Goal: Transaction & Acquisition: Purchase product/service

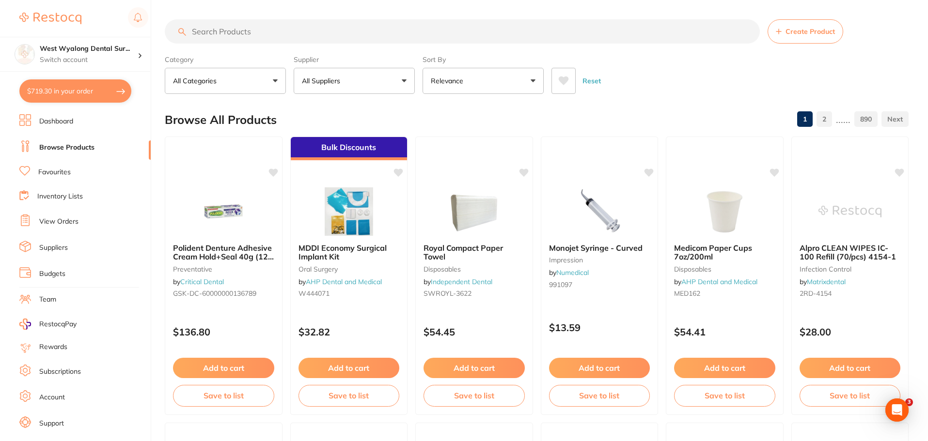
click at [286, 30] on input "search" at bounding box center [462, 31] width 595 height 24
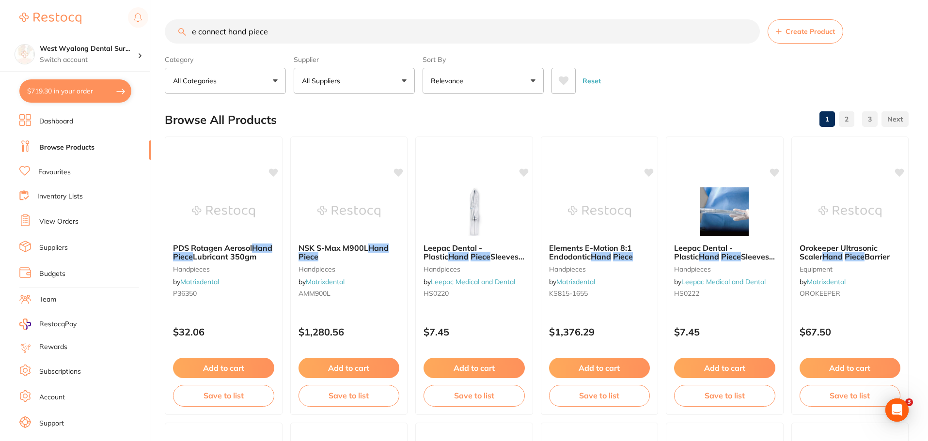
scroll to position [0, 0]
drag, startPoint x: 281, startPoint y: 38, endPoint x: 225, endPoint y: 39, distance: 55.7
click at [225, 39] on input "e connect hand piece" at bounding box center [462, 31] width 595 height 24
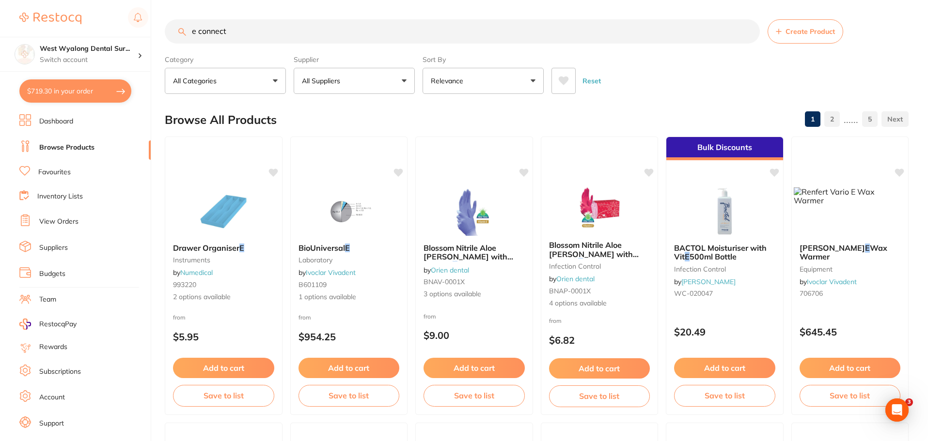
click at [274, 80] on button "All Categories" at bounding box center [225, 81] width 121 height 26
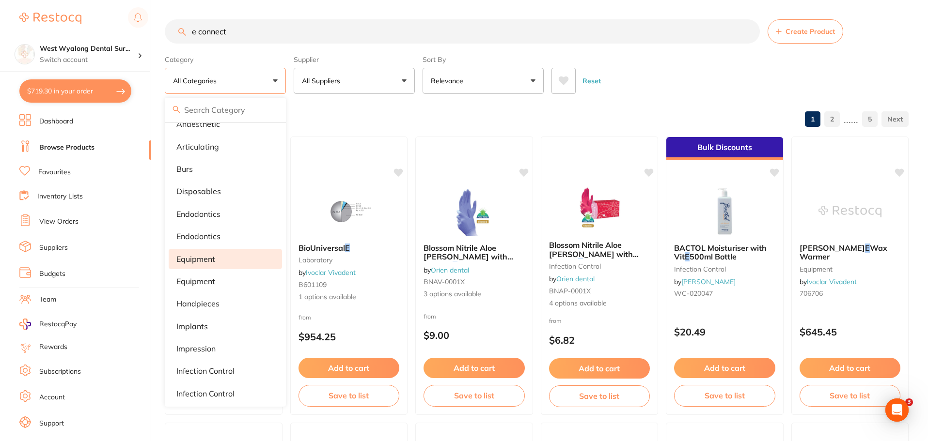
scroll to position [2, 0]
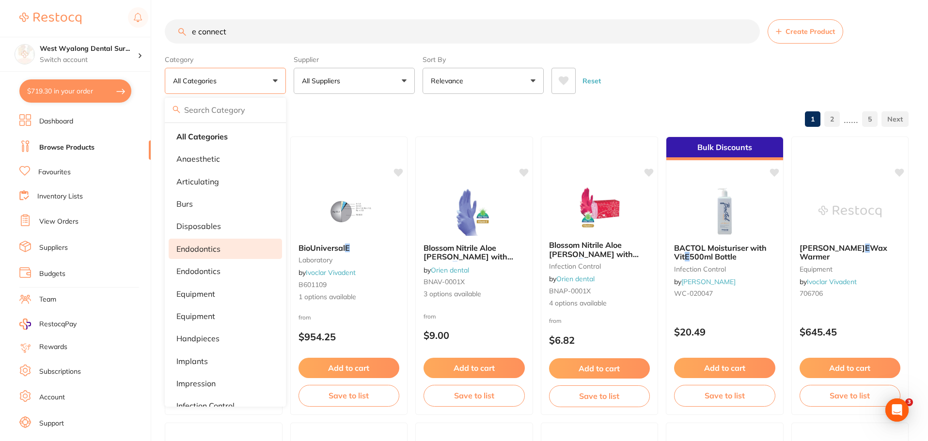
click at [204, 254] on li "endodontics" at bounding box center [225, 249] width 113 height 20
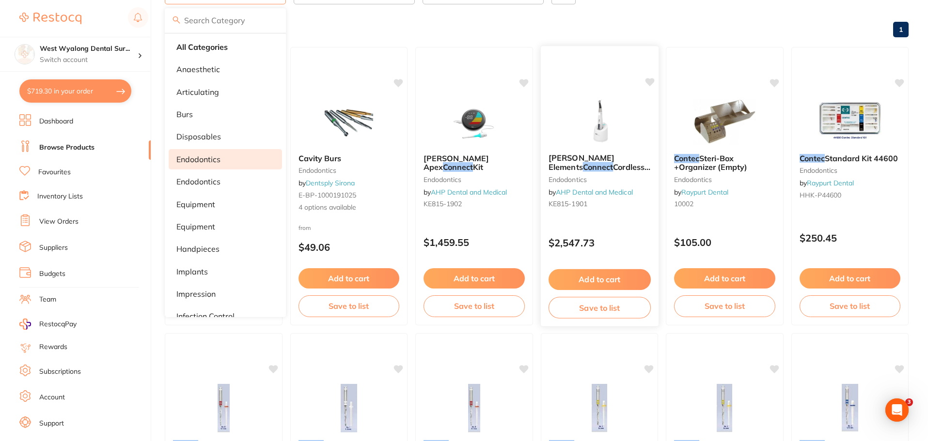
scroll to position [0, 0]
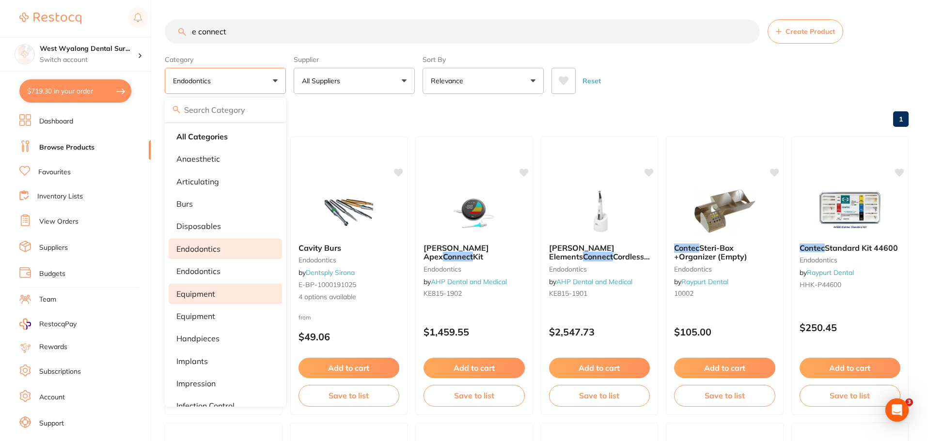
click at [198, 298] on p "equipment" at bounding box center [195, 294] width 39 height 9
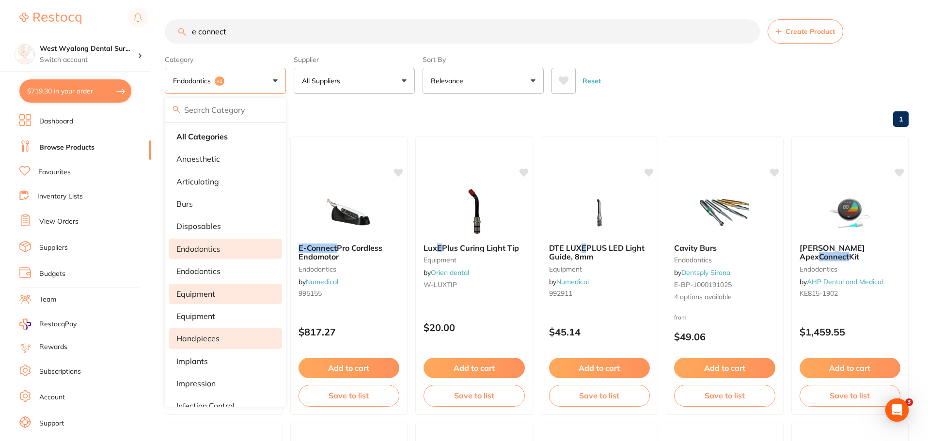
click at [188, 338] on p "handpieces" at bounding box center [197, 338] width 43 height 9
click at [53, 145] on link "Browse Products" at bounding box center [66, 148] width 55 height 10
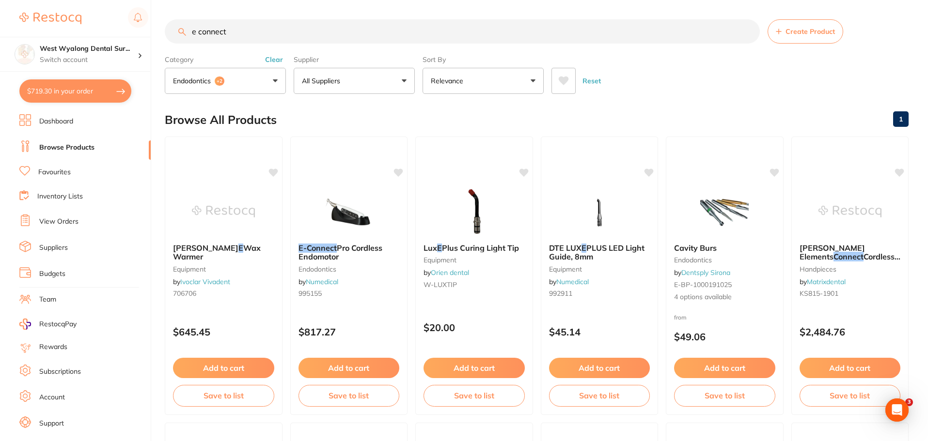
click at [274, 78] on button "endodontics +2" at bounding box center [225, 81] width 121 height 26
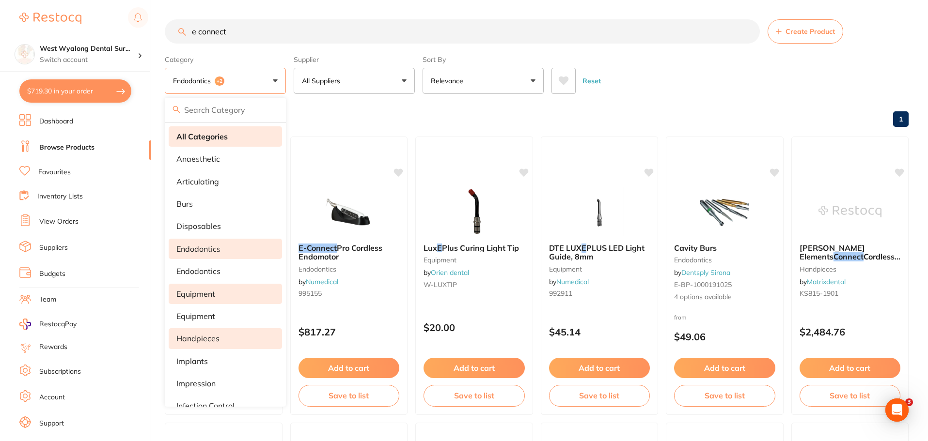
drag, startPoint x: 199, startPoint y: 138, endPoint x: 232, endPoint y: 78, distance: 68.3
click at [199, 137] on strong "All Categories" at bounding box center [201, 136] width 51 height 9
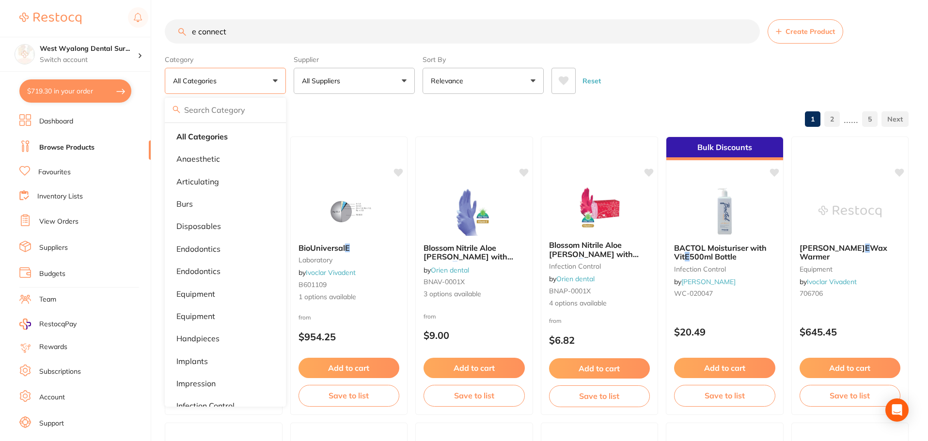
drag, startPoint x: 245, startPoint y: 35, endPoint x: 160, endPoint y: 31, distance: 84.9
click at [160, 31] on div "$719.30 West Wyalong Dental Sur... Switch account West Wyalong [MEDICAL_DATA] (…" at bounding box center [464, 220] width 928 height 441
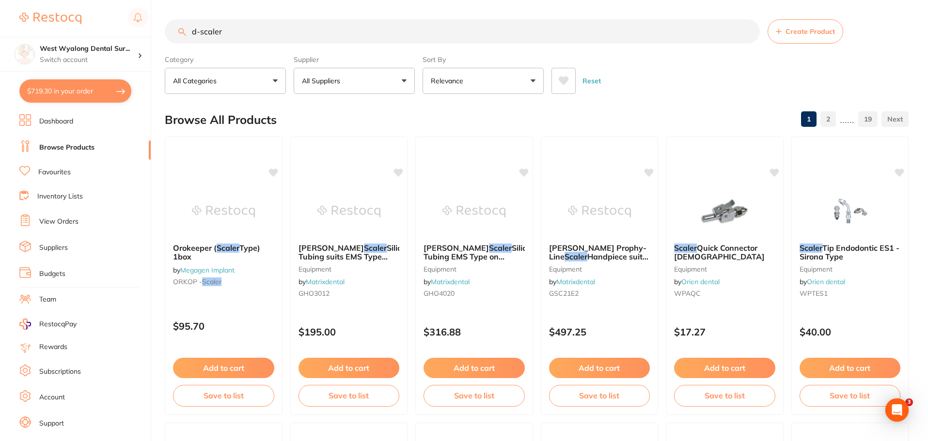
drag, startPoint x: 250, startPoint y: 27, endPoint x: 165, endPoint y: 31, distance: 84.4
click at [165, 31] on input "d-scaler" at bounding box center [462, 31] width 595 height 24
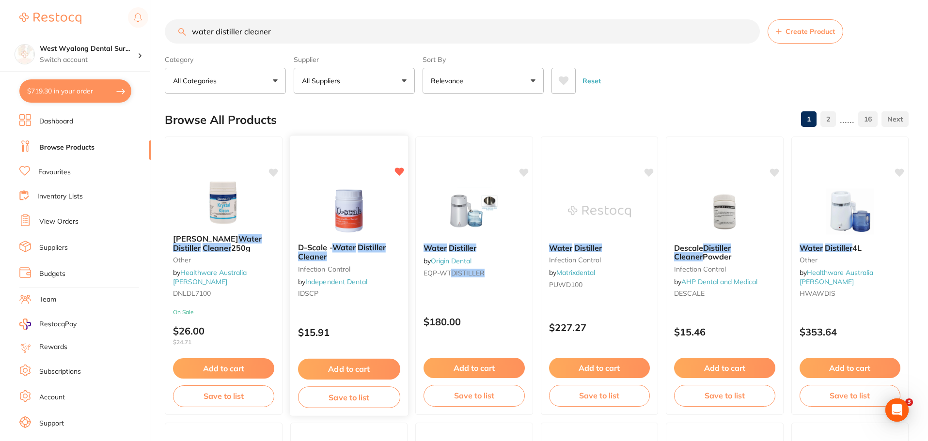
type input "water distiller cleaner"
click at [348, 370] on button "Add to cart" at bounding box center [349, 369] width 102 height 21
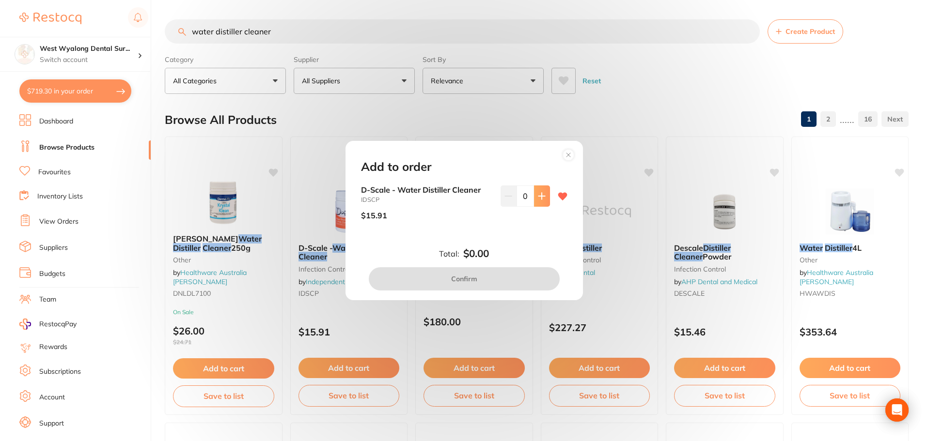
click at [538, 196] on icon at bounding box center [541, 196] width 6 height 6
type input "1"
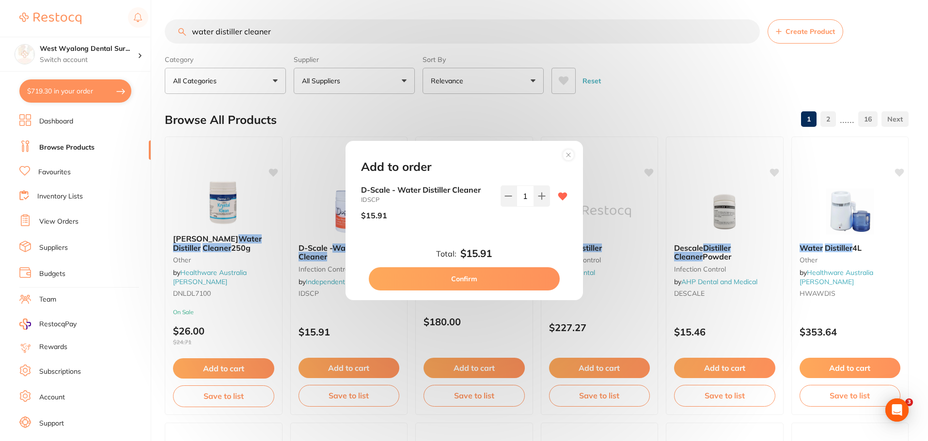
click at [477, 284] on button "Confirm" at bounding box center [464, 278] width 191 height 23
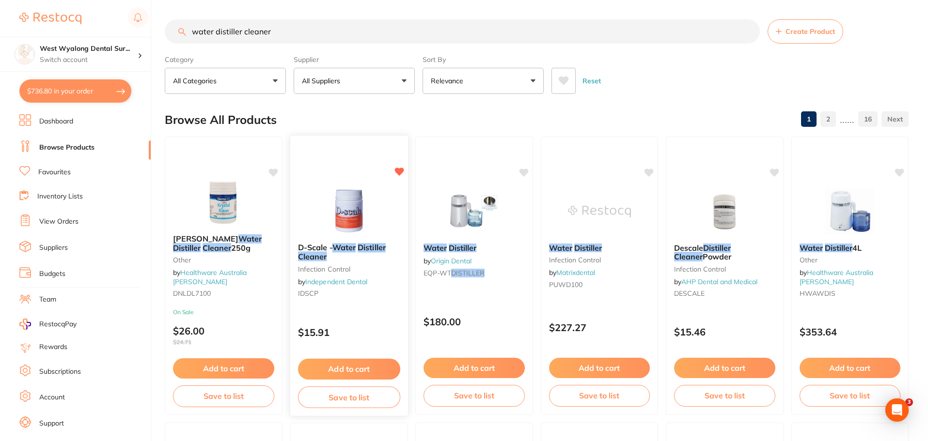
checkbox input "false"
drag, startPoint x: 295, startPoint y: 33, endPoint x: 157, endPoint y: 33, distance: 137.1
click at [157, 33] on div "$736.80 West Wyalong Dental Sur... Switch account West Wyalong [MEDICAL_DATA] (…" at bounding box center [464, 220] width 928 height 441
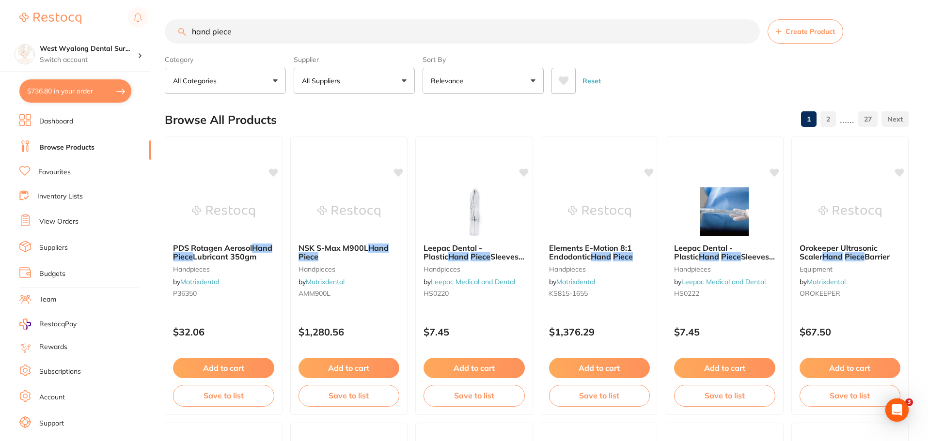
drag, startPoint x: 236, startPoint y: 33, endPoint x: 167, endPoint y: 21, distance: 70.8
click at [167, 21] on div "hand piece Create Product" at bounding box center [537, 31] width 744 height 24
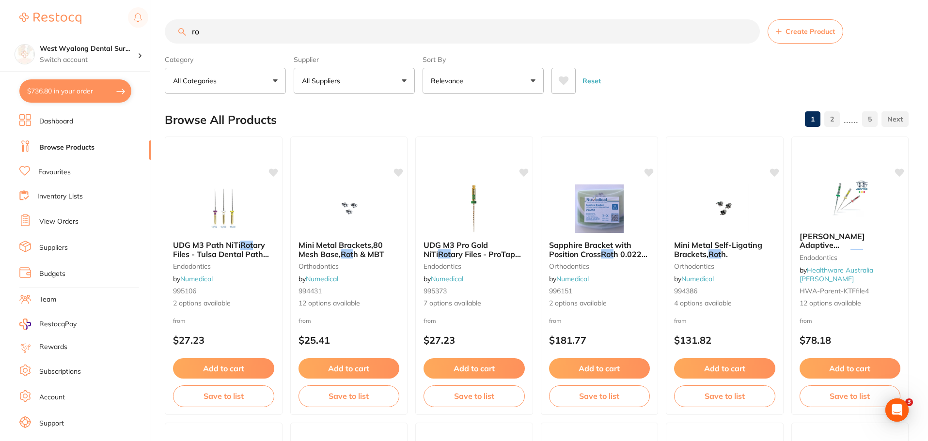
type input "r"
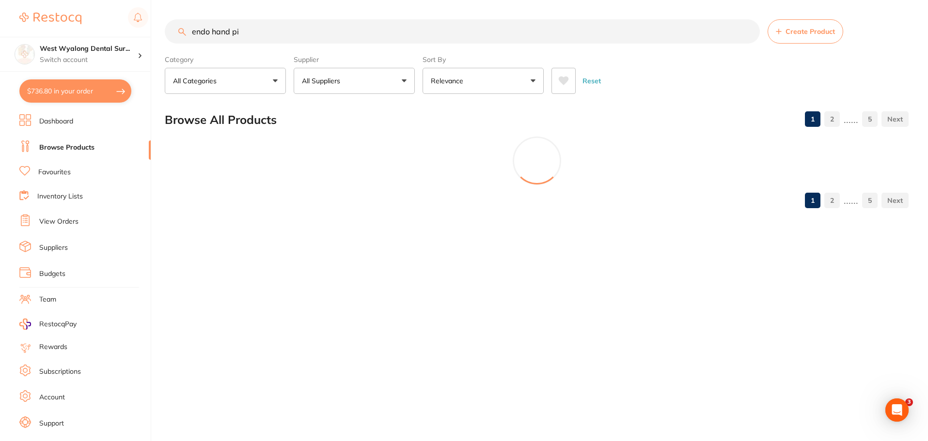
type input "endo hand p"
click at [221, 31] on input "endo hand p" at bounding box center [462, 31] width 595 height 24
click at [749, 34] on input "endo hand p" at bounding box center [462, 31] width 595 height 24
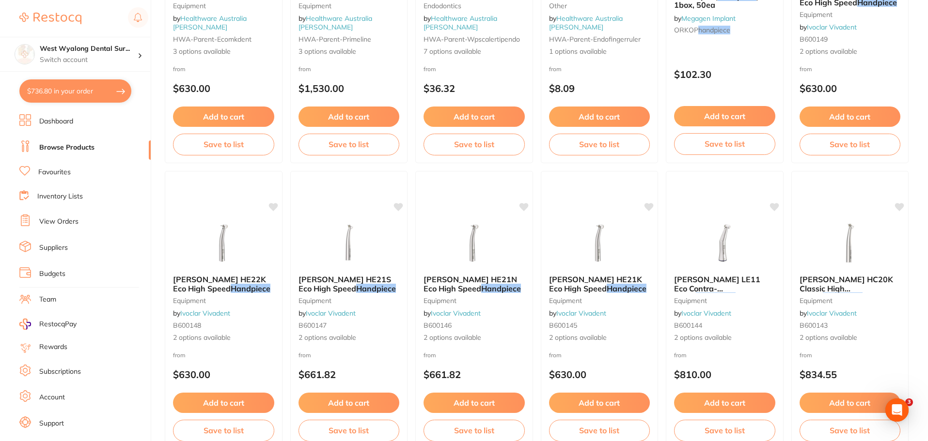
scroll to position [1114, 0]
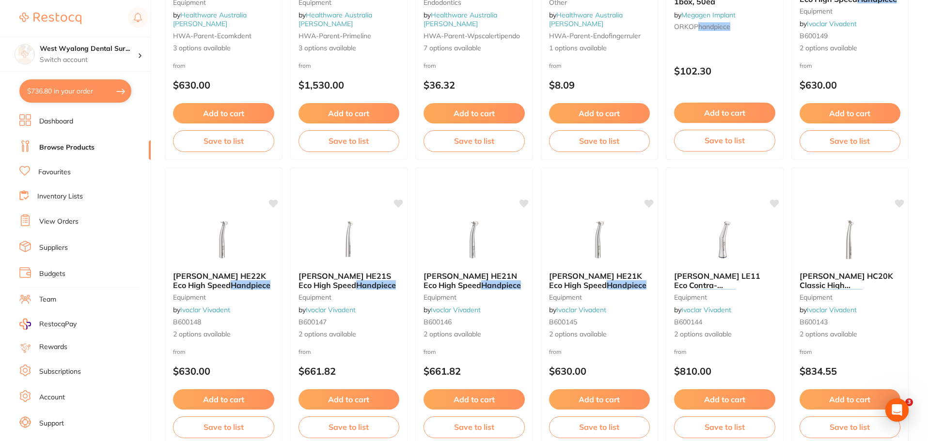
drag, startPoint x: 723, startPoint y: 248, endPoint x: 736, endPoint y: 303, distance: 57.2
click at [723, 248] on img at bounding box center [724, 240] width 63 height 48
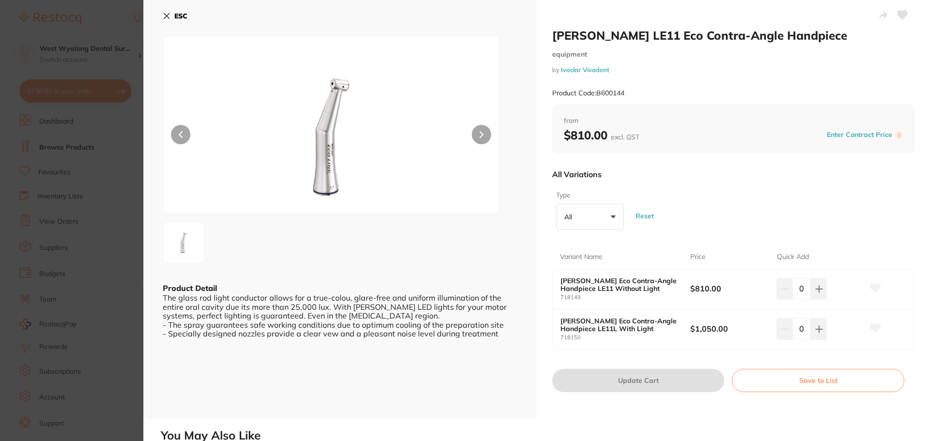
click at [168, 18] on icon at bounding box center [167, 16] width 8 height 8
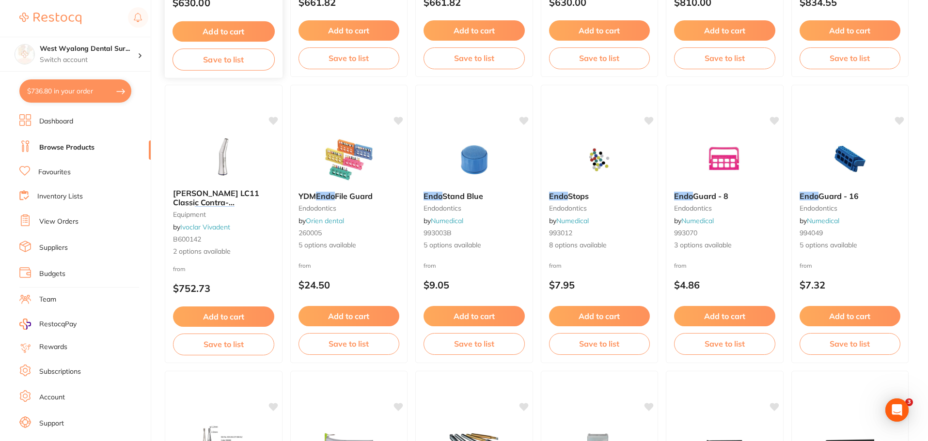
scroll to position [1502, 0]
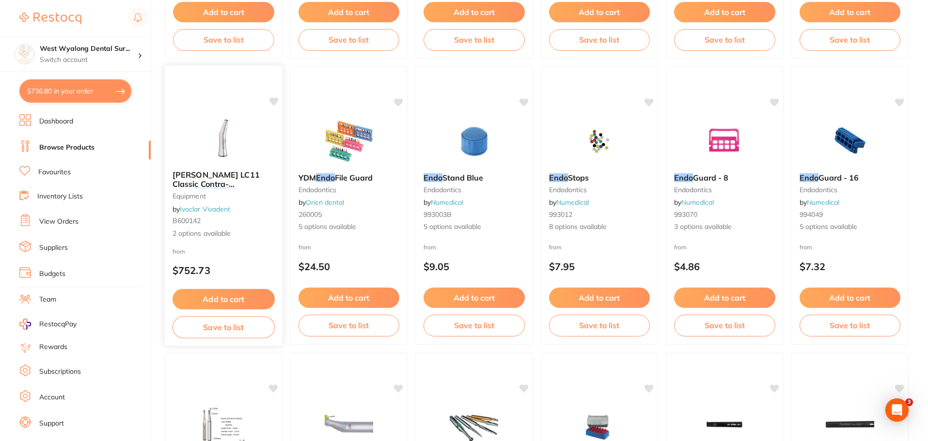
drag, startPoint x: 210, startPoint y: 171, endPoint x: 236, endPoint y: 236, distance: 70.7
click at [210, 171] on span "[PERSON_NAME] LC11 Classic Contra-Angle" at bounding box center [215, 184] width 87 height 28
click at [217, 173] on section at bounding box center [464, 220] width 928 height 441
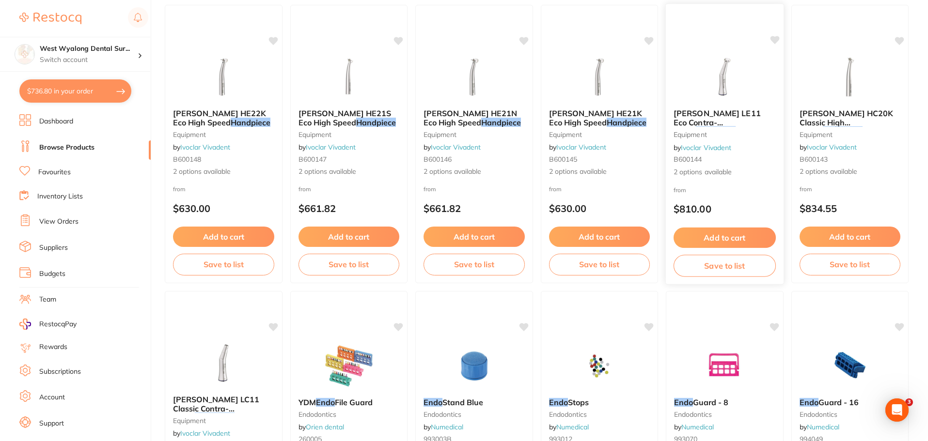
scroll to position [1260, 0]
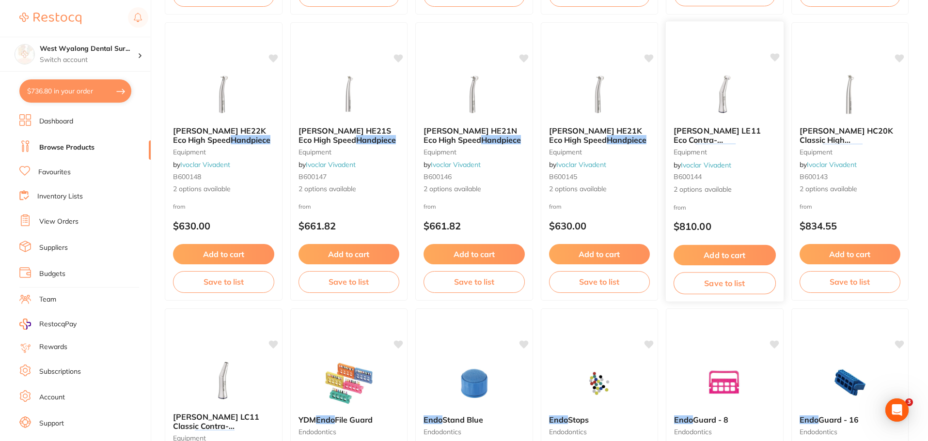
click at [725, 93] on img at bounding box center [724, 94] width 63 height 49
click at [717, 103] on section at bounding box center [464, 220] width 928 height 441
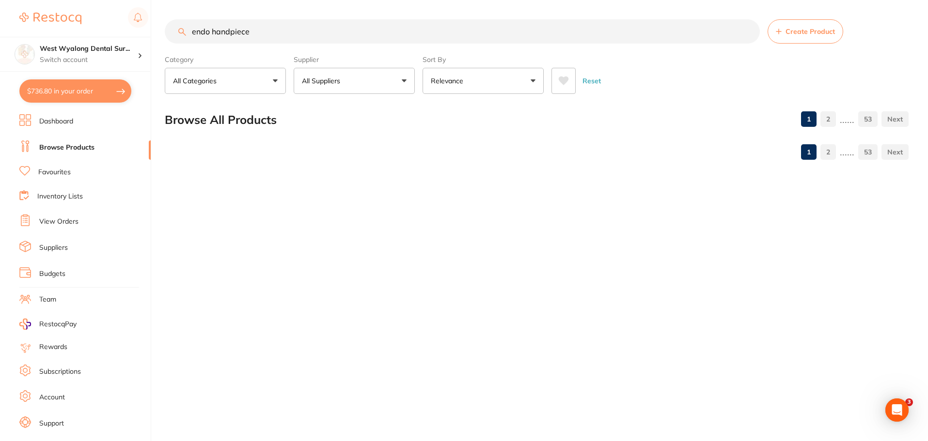
click at [716, 86] on div "Reset" at bounding box center [725, 77] width 349 height 34
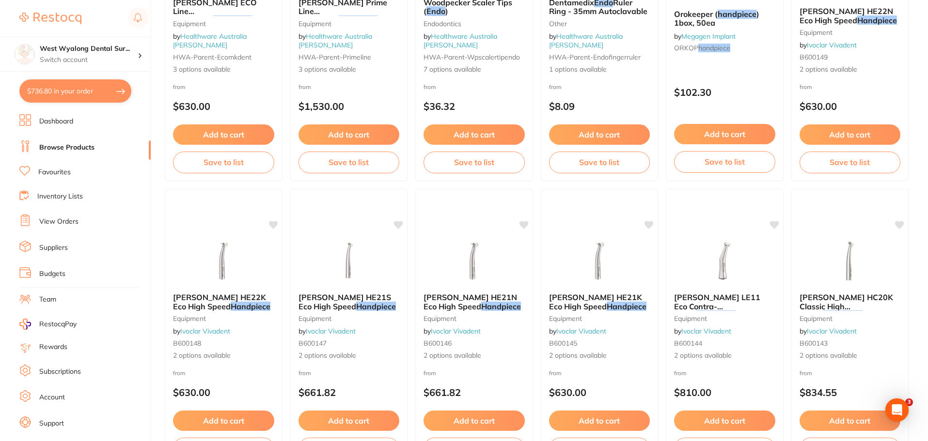
scroll to position [1114, 0]
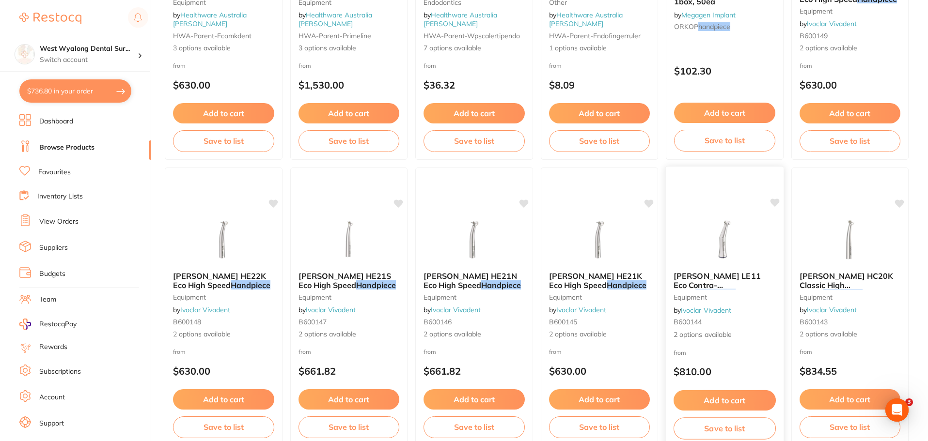
click at [699, 276] on span "[PERSON_NAME] LE11 Eco Contra-Angle" at bounding box center [716, 285] width 87 height 28
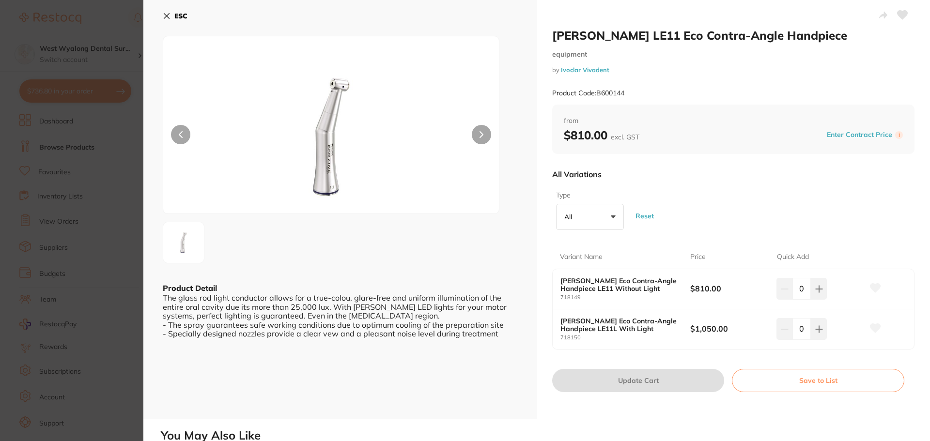
click at [166, 16] on div "ESC Product Detail The glass rod light conductor allows for a true-colou, glare…" at bounding box center [339, 210] width 393 height 420
click at [166, 16] on icon at bounding box center [167, 16] width 8 height 8
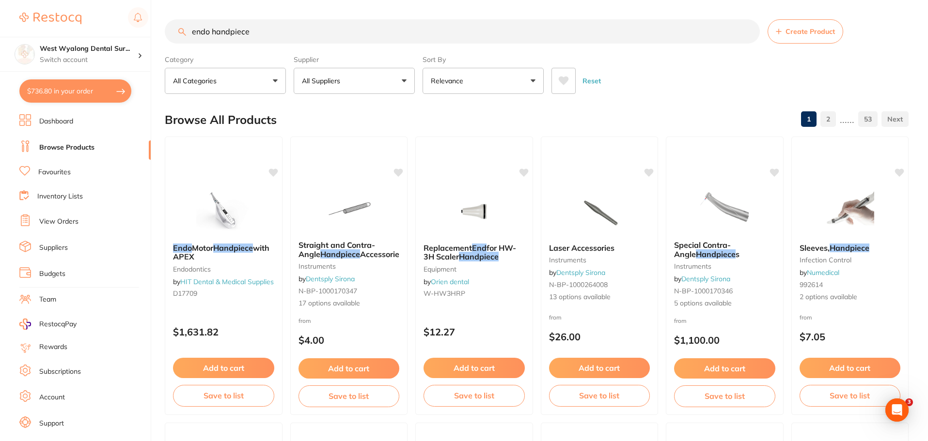
drag, startPoint x: 284, startPoint y: 28, endPoint x: 145, endPoint y: 32, distance: 139.6
click at [145, 32] on div "$736.80 West Wyalong Dental Sur... Switch account West Wyalong [MEDICAL_DATA] (…" at bounding box center [464, 220] width 928 height 441
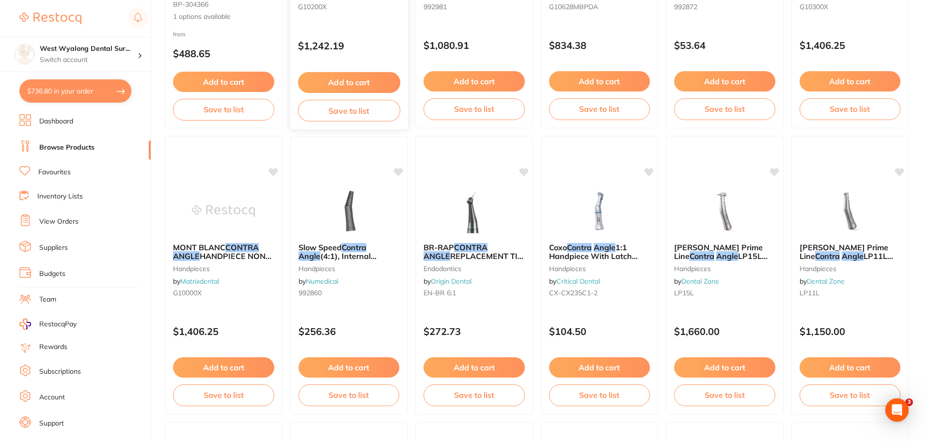
scroll to position [291, 0]
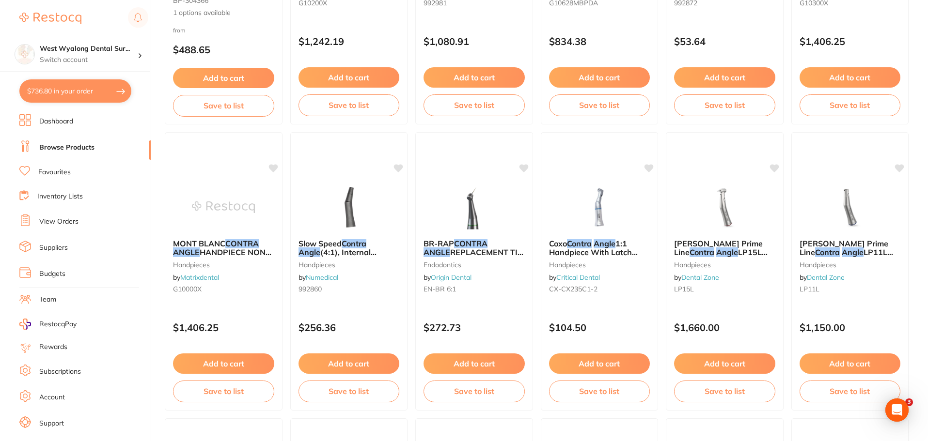
drag, startPoint x: 456, startPoint y: 217, endPoint x: 497, endPoint y: 303, distance: 95.1
click at [456, 217] on img at bounding box center [473, 207] width 63 height 48
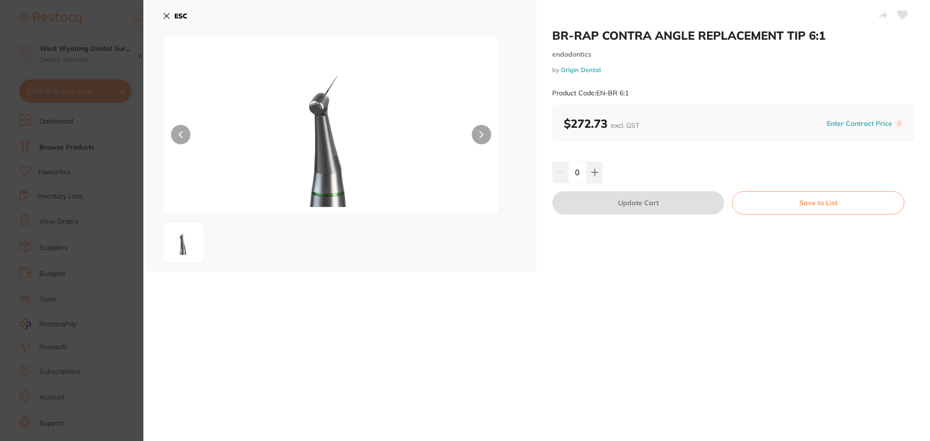
click at [478, 136] on button at bounding box center [481, 134] width 19 height 19
click at [171, 16] on button "ESC" at bounding box center [175, 16] width 25 height 16
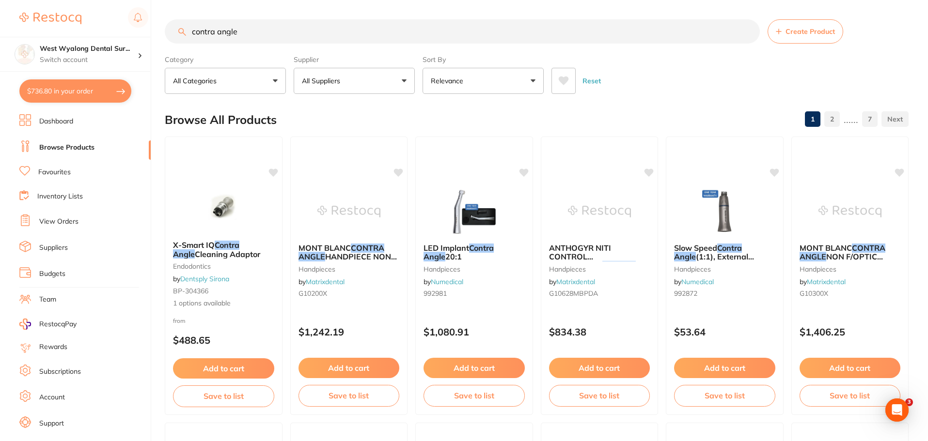
click at [189, 34] on input "contra angle" at bounding box center [462, 31] width 595 height 24
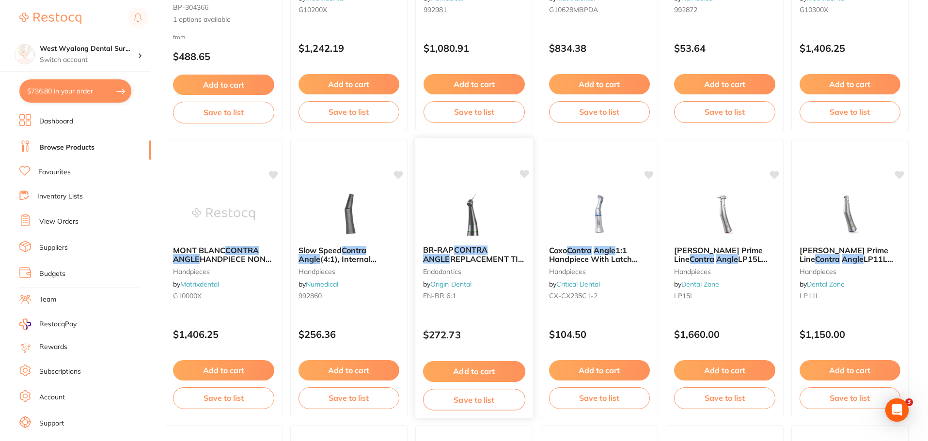
scroll to position [291, 0]
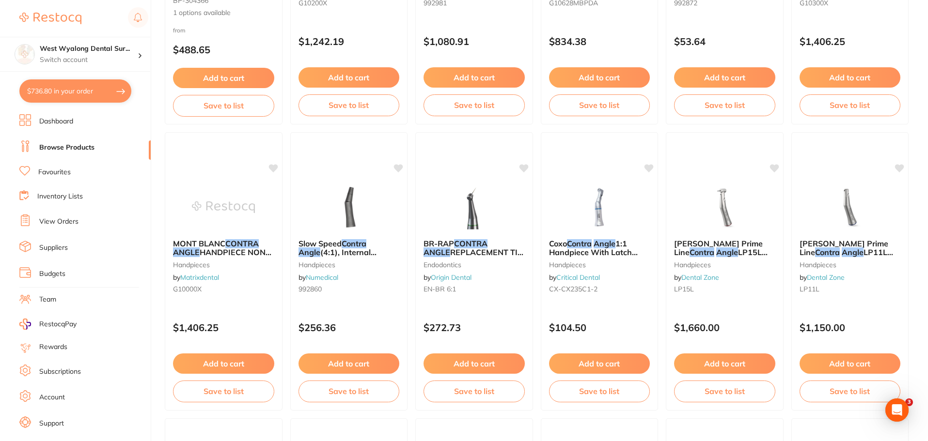
drag, startPoint x: 467, startPoint y: 219, endPoint x: 474, endPoint y: 246, distance: 28.1
click at [467, 219] on img at bounding box center [473, 207] width 63 height 48
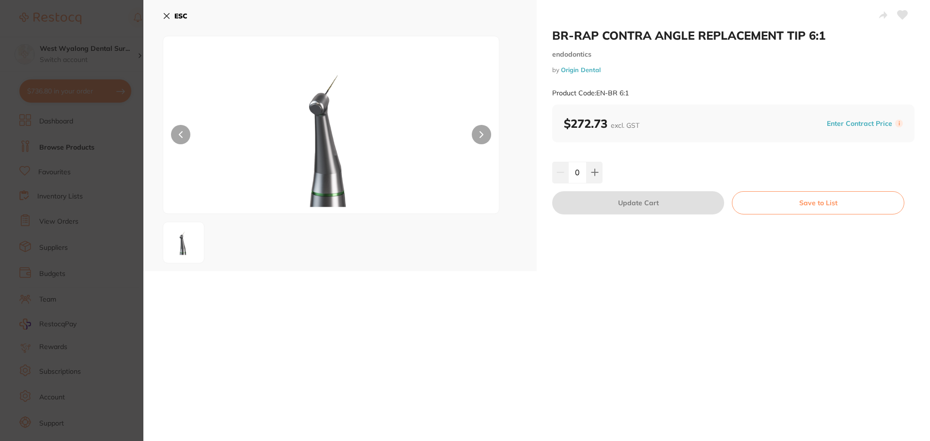
click at [162, 16] on div "ESC" at bounding box center [339, 135] width 393 height 271
click at [167, 18] on icon at bounding box center [167, 16] width 8 height 8
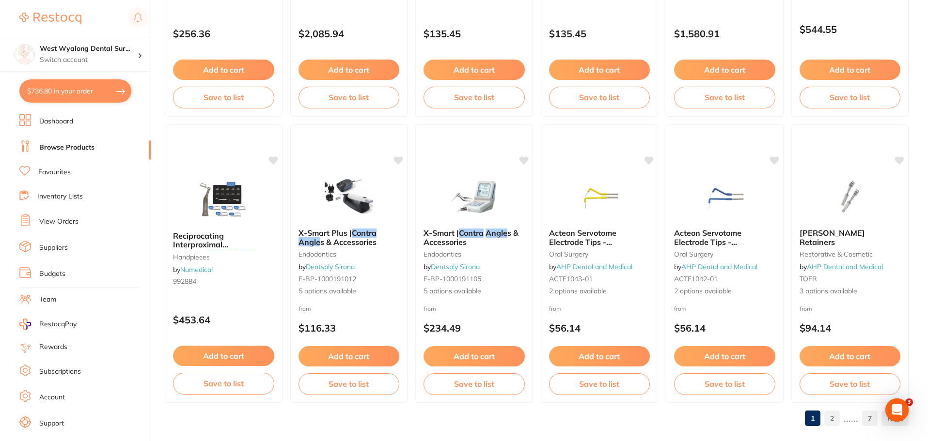
scroll to position [2315, 0]
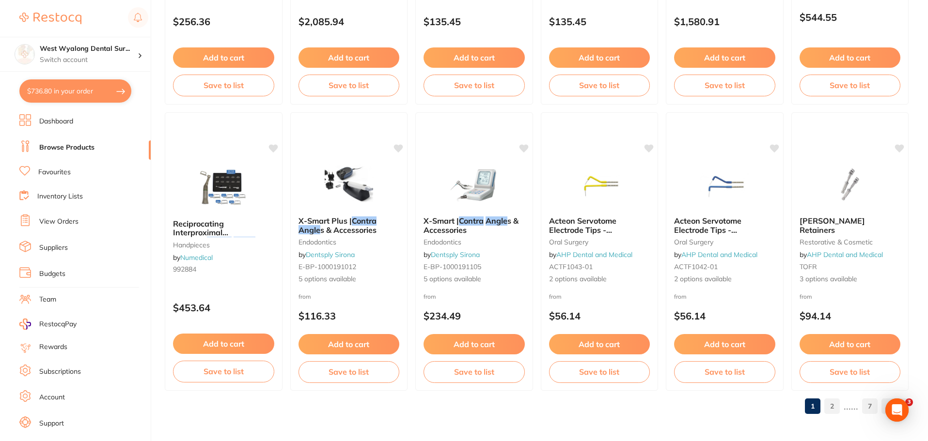
click at [838, 408] on link "2" at bounding box center [832, 406] width 16 height 19
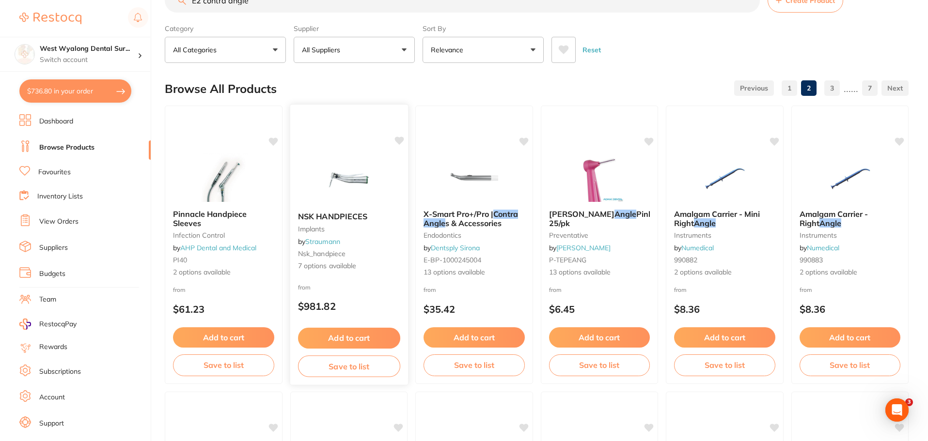
scroll to position [0, 0]
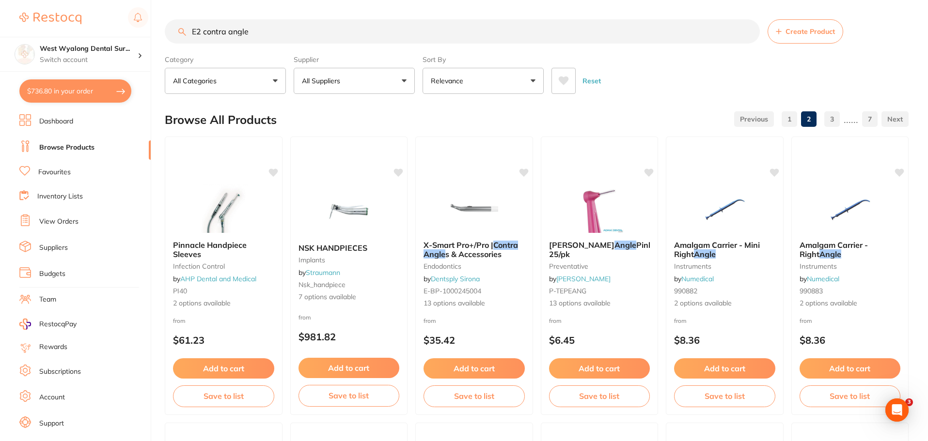
click at [202, 31] on input "E2 contra angle" at bounding box center [462, 31] width 595 height 24
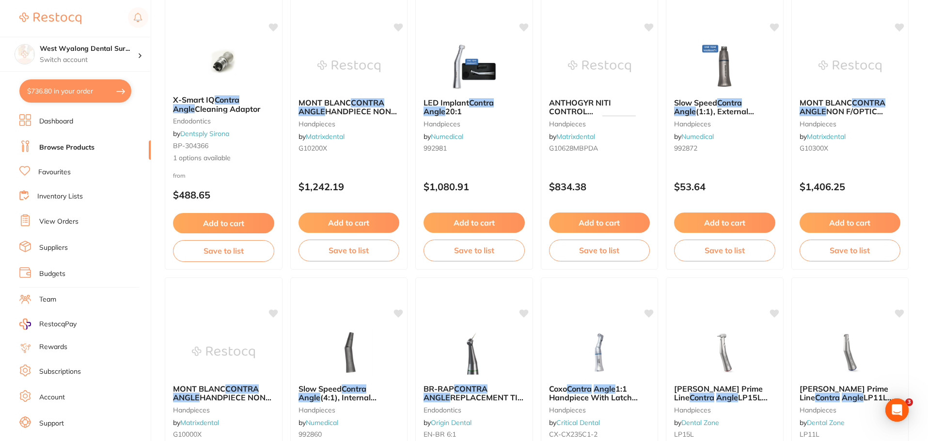
scroll to position [339, 0]
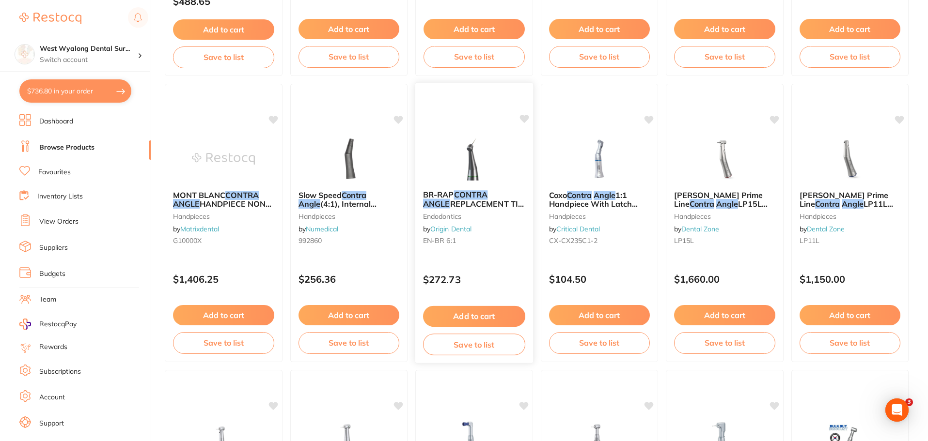
type input "contra angle"
click at [473, 180] on img at bounding box center [473, 158] width 63 height 49
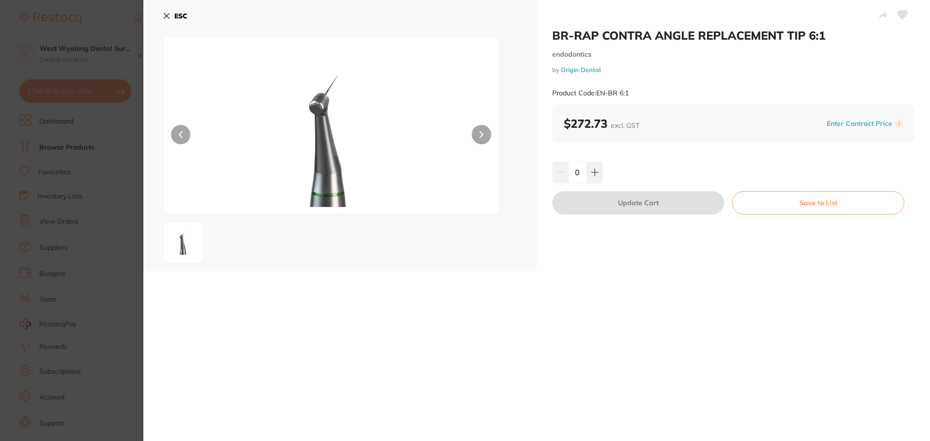
click at [474, 167] on section "BR-RAP CONTRA ANGLE REPLACEMENT TIP 6:1 endodontics by Origin Dental Product Co…" at bounding box center [465, 220] width 930 height 441
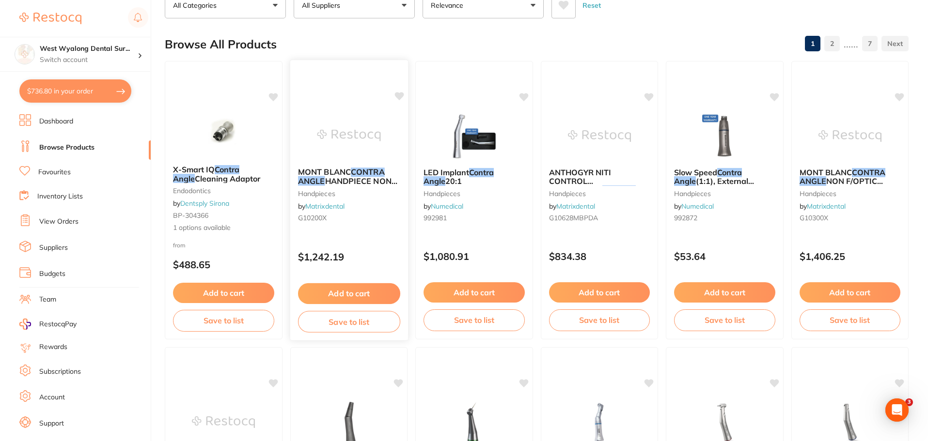
scroll to position [242, 0]
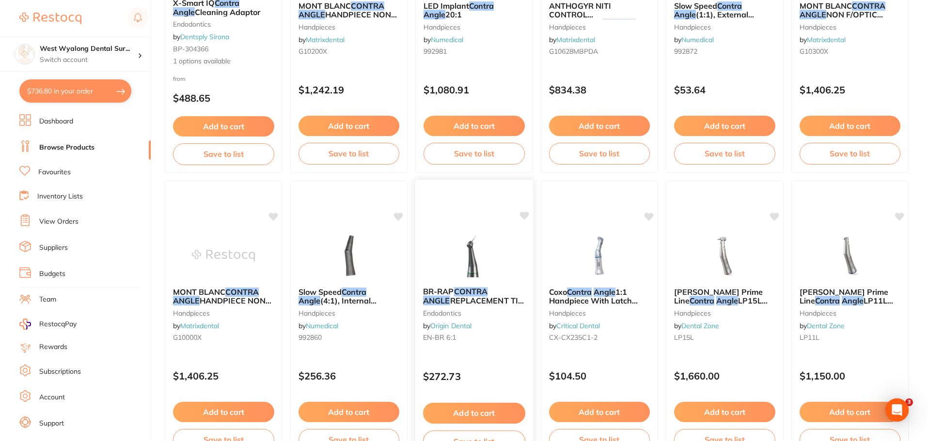
click at [451, 267] on img at bounding box center [473, 255] width 63 height 49
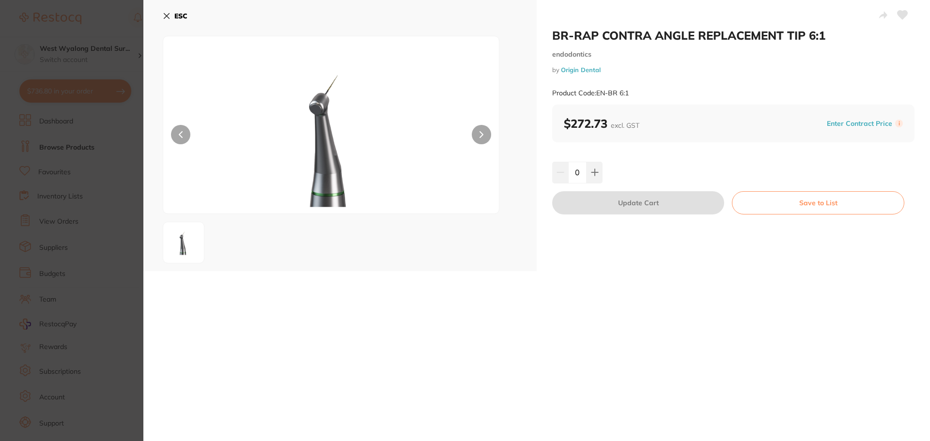
click at [164, 14] on icon at bounding box center [166, 16] width 5 height 5
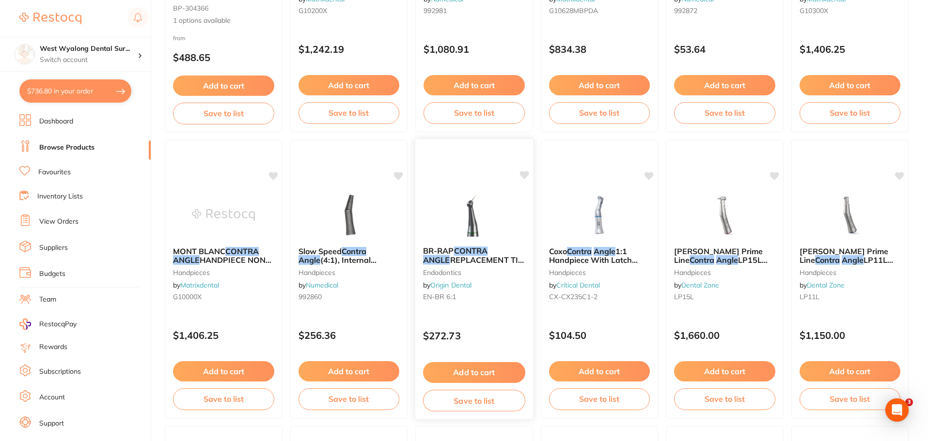
scroll to position [339, 0]
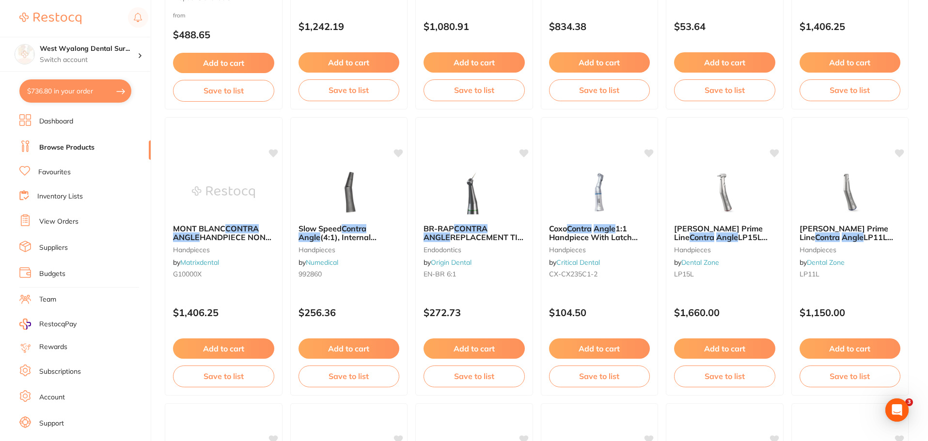
scroll to position [242, 0]
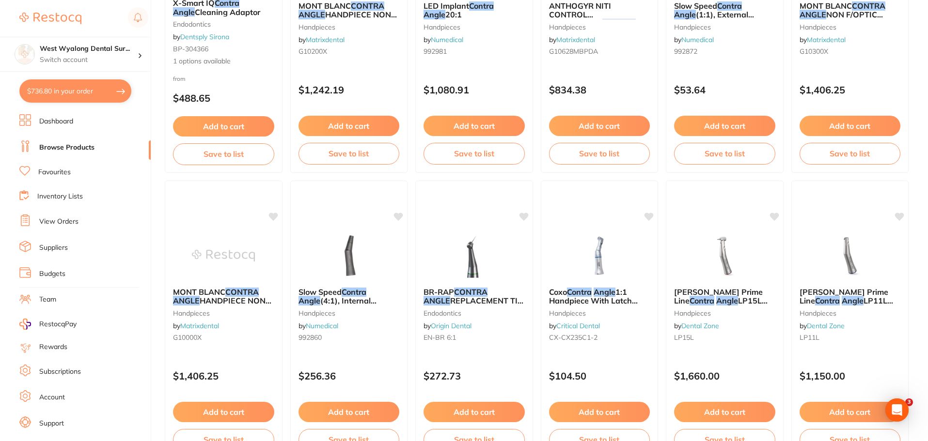
click at [72, 124] on link "Dashboard" at bounding box center [56, 122] width 34 height 10
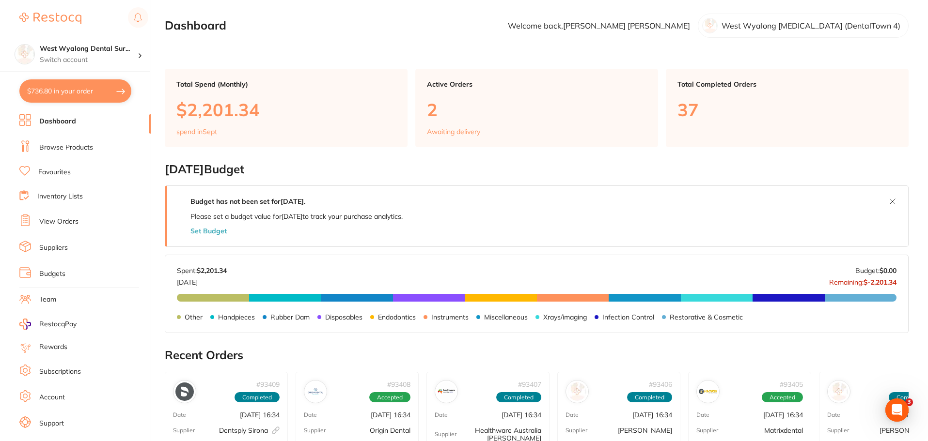
click at [49, 148] on link "Browse Products" at bounding box center [66, 148] width 54 height 10
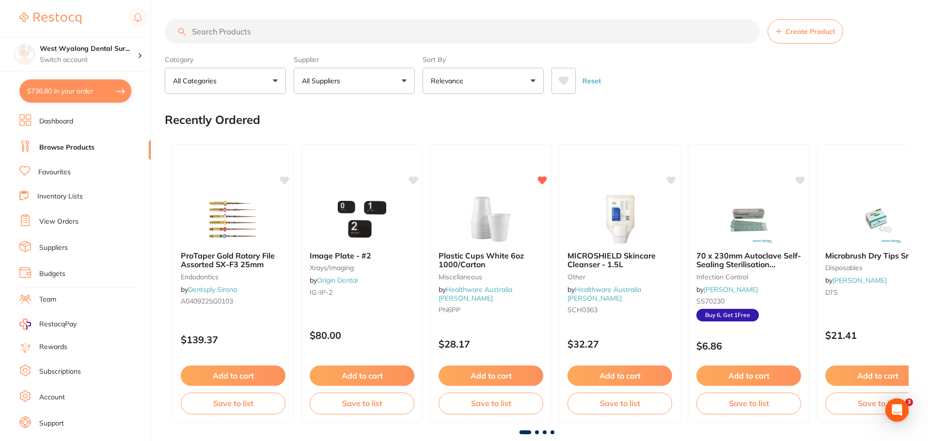
click at [238, 33] on input "search" at bounding box center [462, 31] width 595 height 24
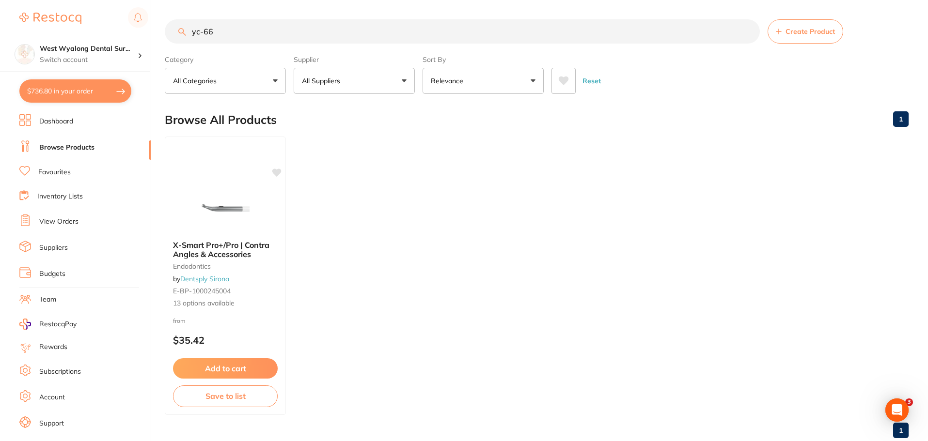
type input "yc-662"
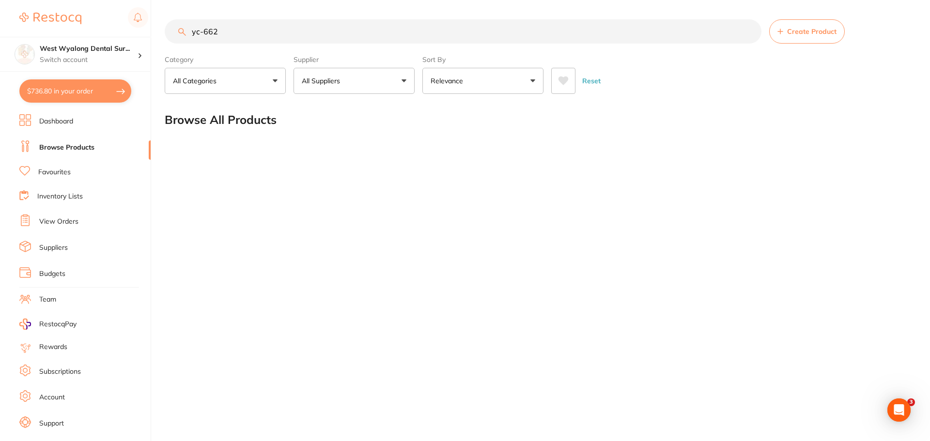
drag, startPoint x: 238, startPoint y: 33, endPoint x: 188, endPoint y: 35, distance: 49.5
click at [188, 35] on input "yc-662" at bounding box center [463, 31] width 597 height 24
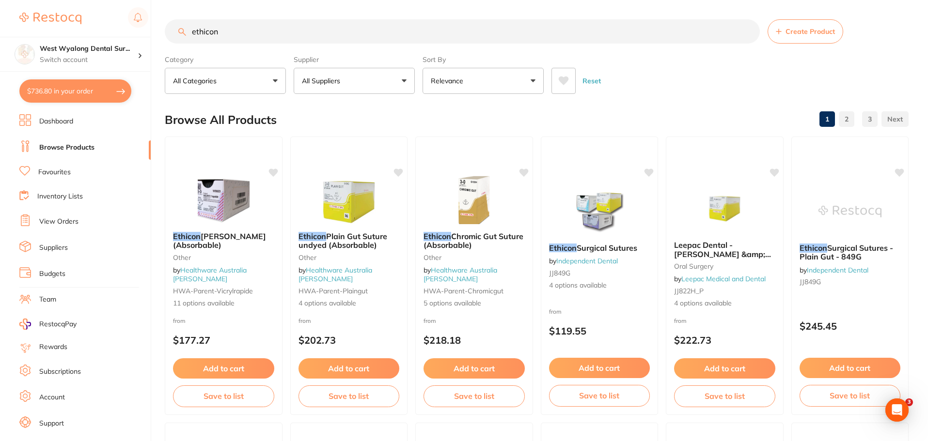
drag, startPoint x: 240, startPoint y: 34, endPoint x: 165, endPoint y: 28, distance: 75.3
click at [165, 28] on input "ethicon" at bounding box center [462, 31] width 595 height 24
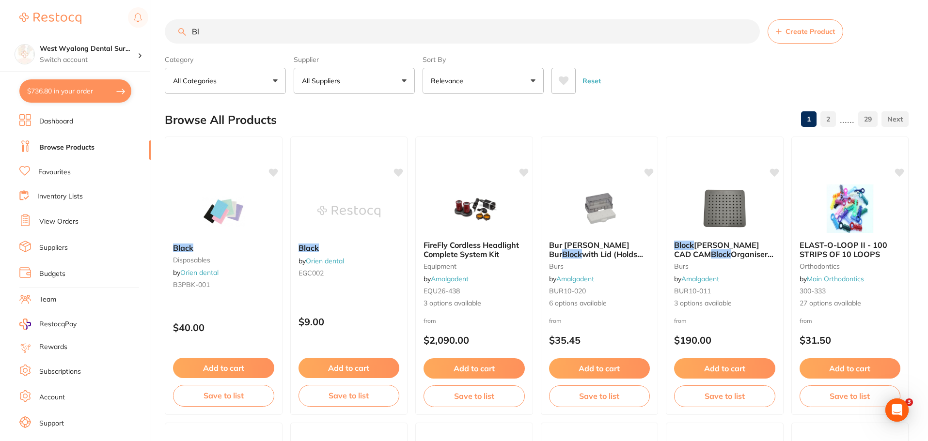
type input "B"
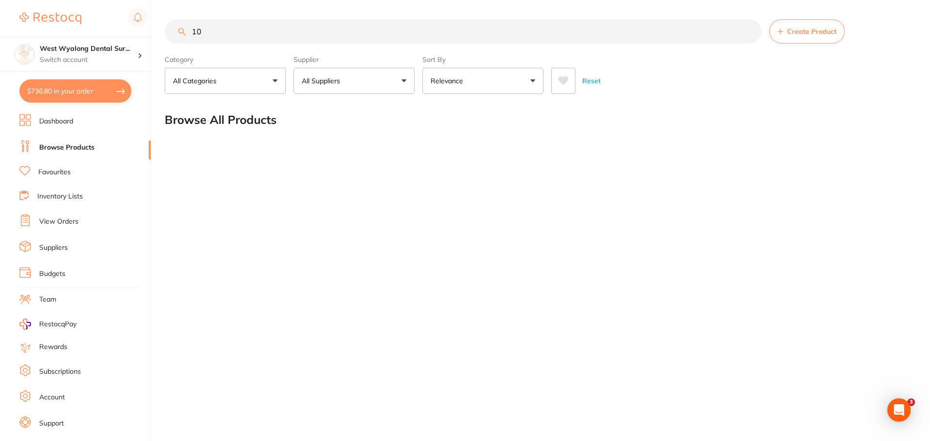
type input "1"
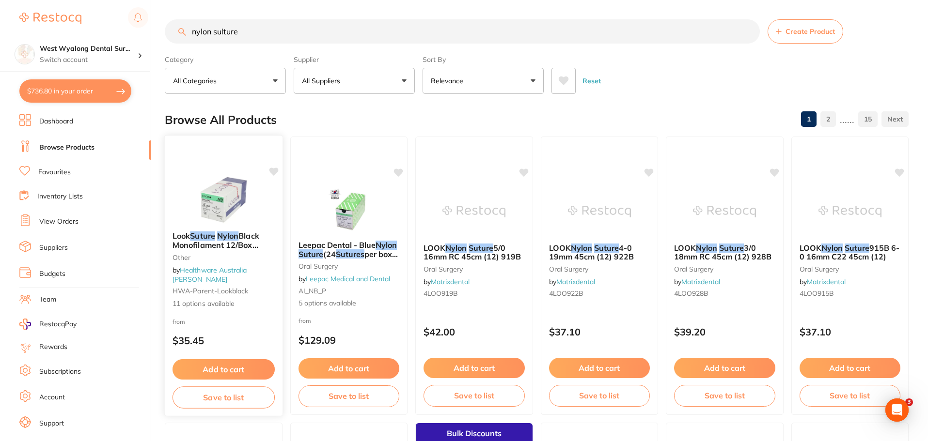
type input "nylon sulture"
drag, startPoint x: 221, startPoint y: 207, endPoint x: 263, endPoint y: 319, distance: 119.0
click at [221, 207] on img at bounding box center [223, 200] width 63 height 48
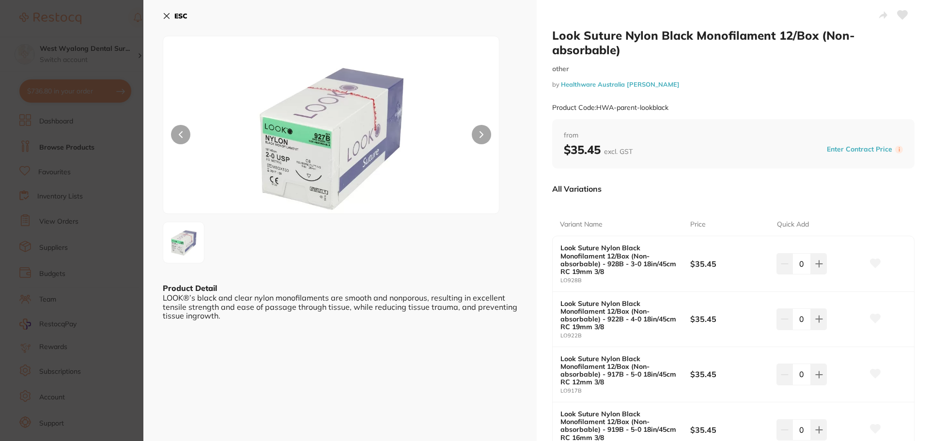
click at [874, 317] on icon at bounding box center [876, 318] width 10 height 9
click at [873, 316] on icon at bounding box center [876, 318] width 10 height 9
click at [874, 316] on icon at bounding box center [876, 318] width 10 height 9
click at [817, 322] on icon at bounding box center [819, 319] width 6 height 6
type input "1"
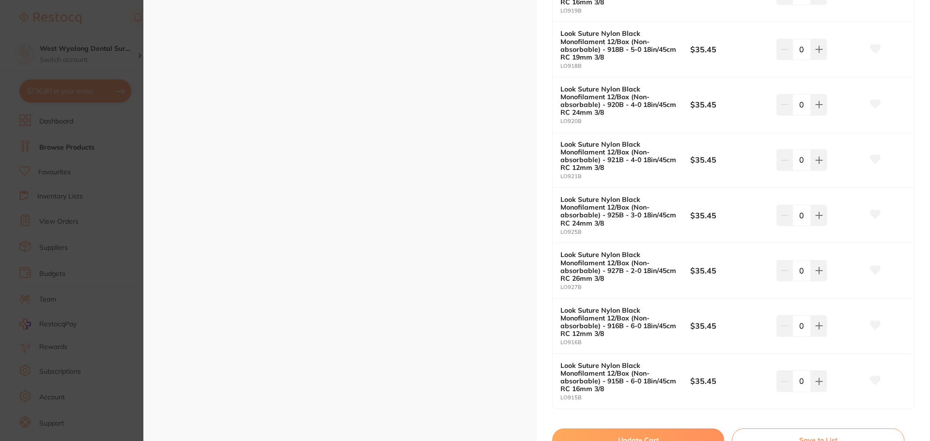
scroll to position [533, 0]
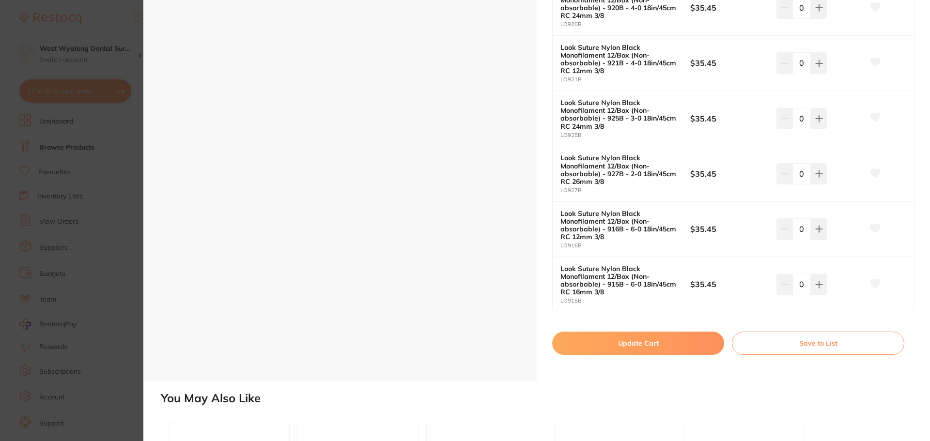
click at [631, 345] on button "Update Cart" at bounding box center [638, 343] width 172 height 23
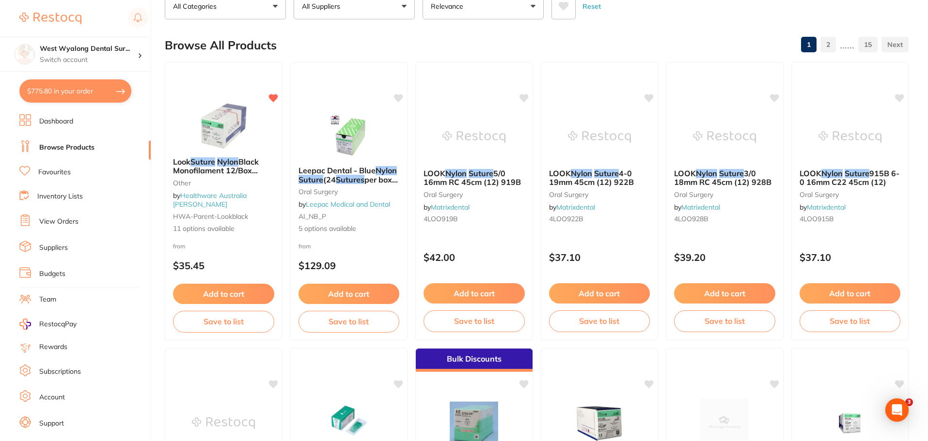
scroll to position [0, 0]
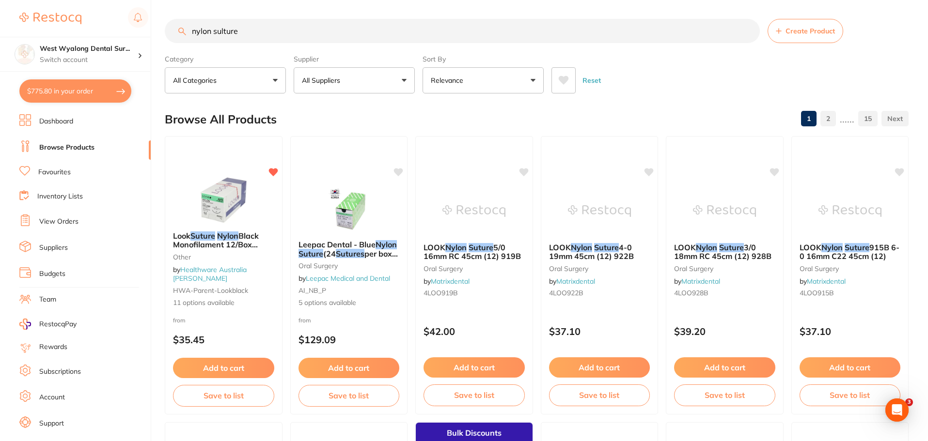
click at [82, 96] on button "$775.80 in your order" at bounding box center [75, 90] width 112 height 23
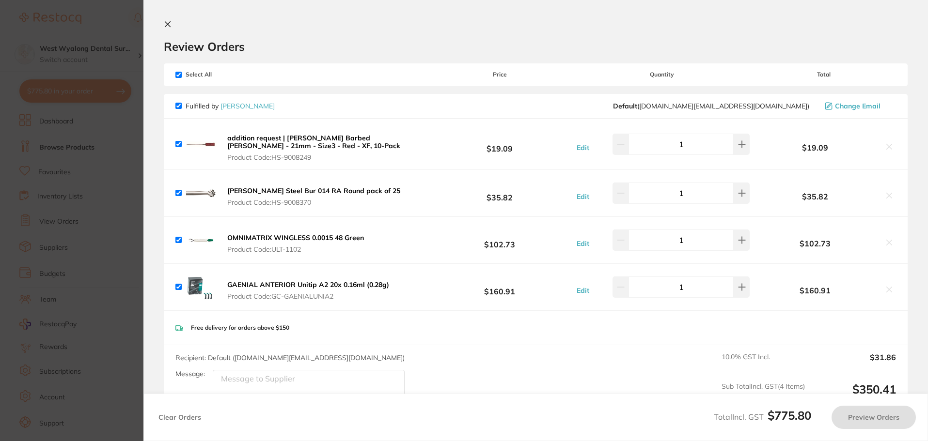
checkbox input "true"
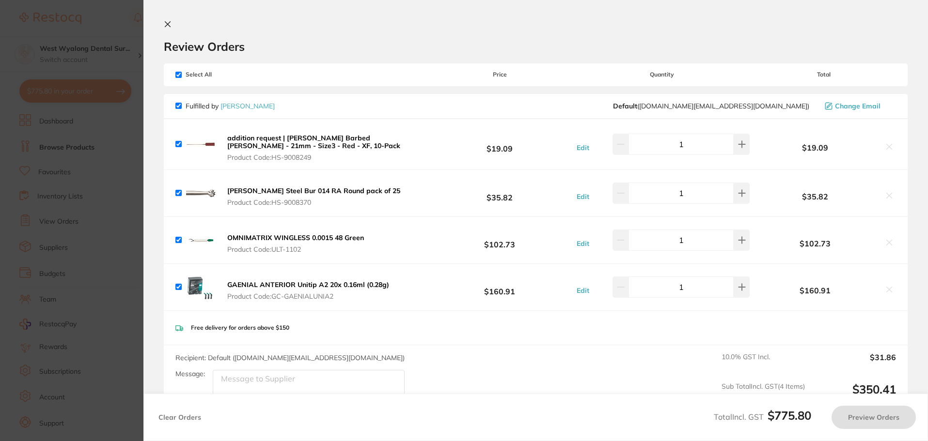
checkbox input "true"
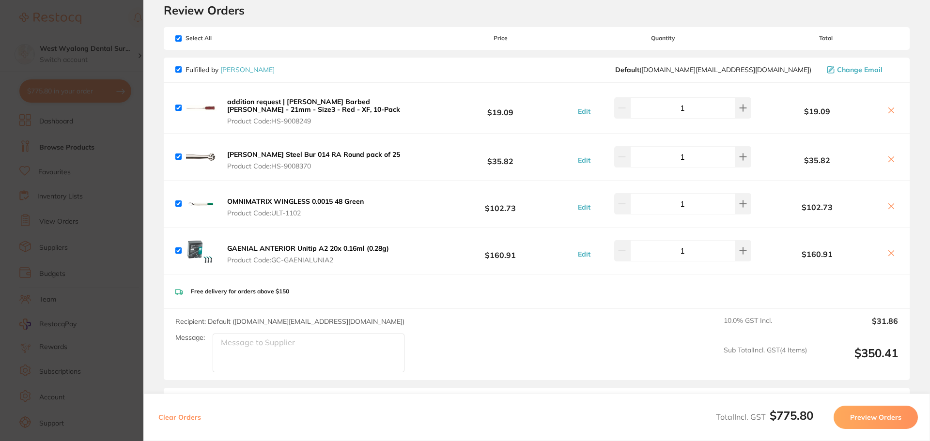
scroll to position [0, 0]
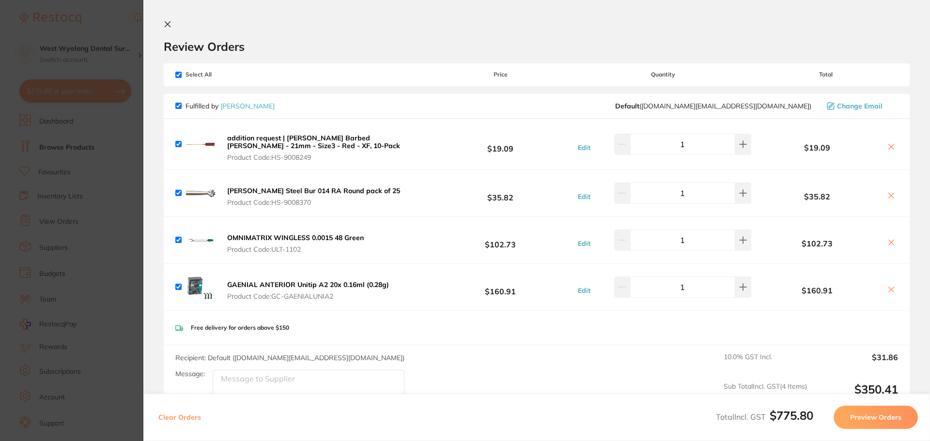
click at [168, 27] on icon at bounding box center [168, 24] width 8 height 8
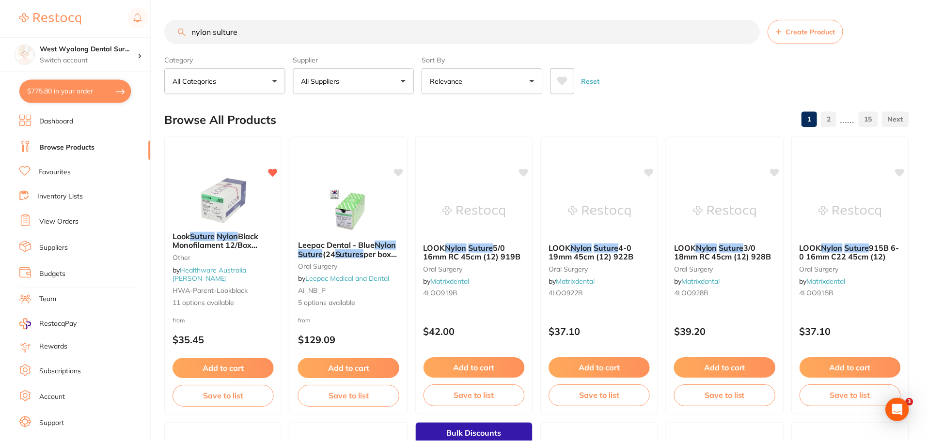
scroll to position [0, 0]
click at [79, 148] on link "Browse Products" at bounding box center [66, 148] width 55 height 10
drag, startPoint x: 256, startPoint y: 32, endPoint x: 162, endPoint y: 31, distance: 94.5
click at [156, 32] on div "$775.80 West Wyalong Dental Sur... Switch account West Wyalong Dental Surgery (…" at bounding box center [464, 220] width 928 height 441
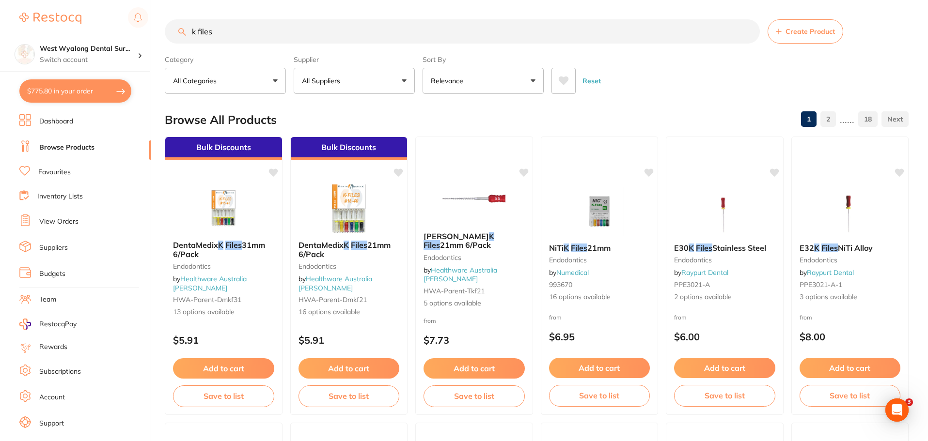
type input "k files"
click at [354, 77] on button "All Suppliers" at bounding box center [354, 81] width 121 height 26
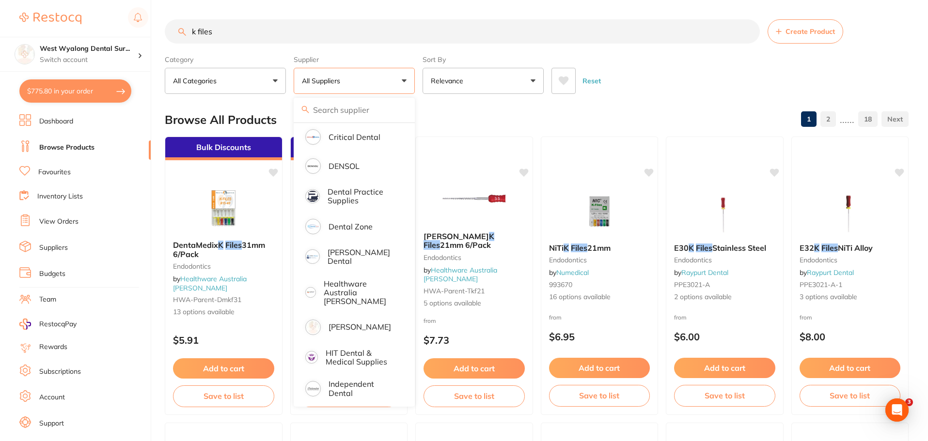
scroll to position [242, 0]
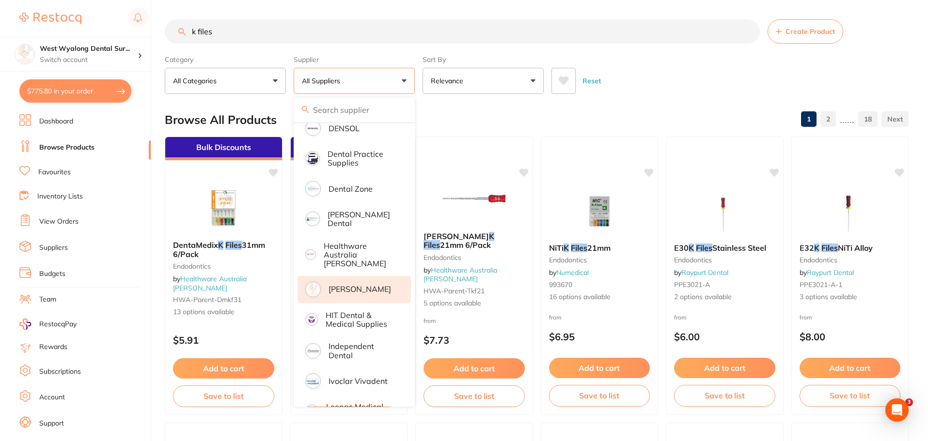
click at [338, 285] on p "[PERSON_NAME]" at bounding box center [360, 289] width 63 height 9
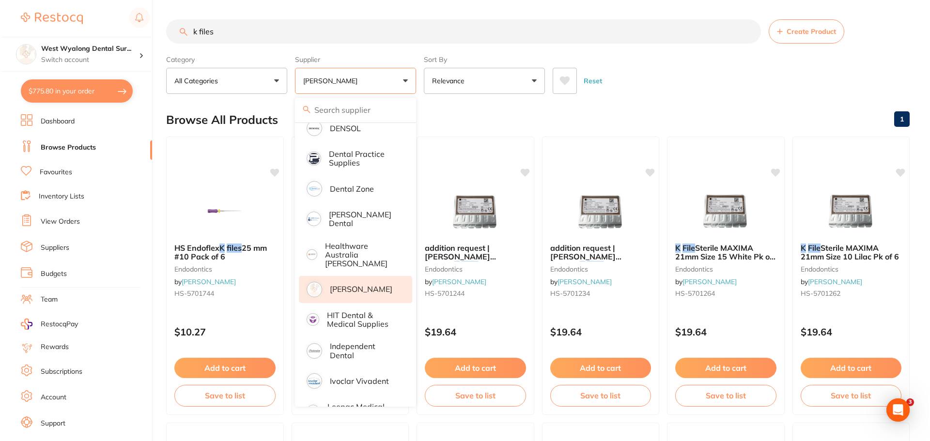
scroll to position [0, 0]
click at [397, 80] on button "[PERSON_NAME]" at bounding box center [354, 81] width 121 height 26
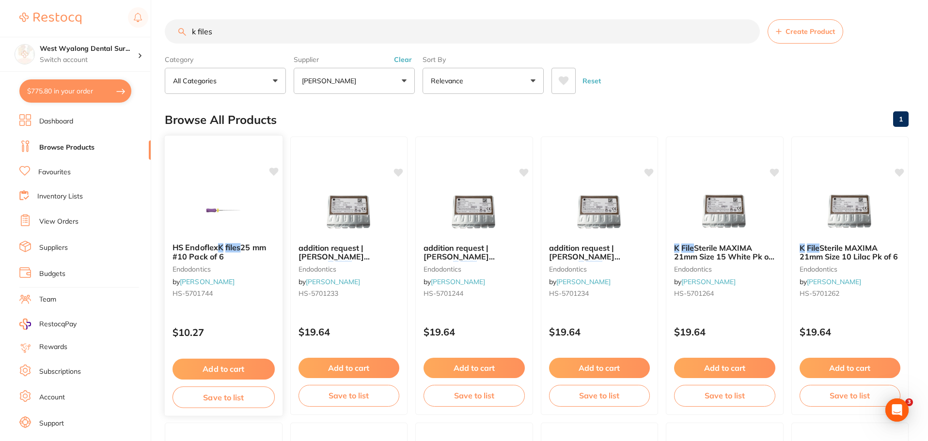
click at [227, 260] on b "HS Endoflex K files 25 mm #10 Pack of 6" at bounding box center [223, 252] width 102 height 18
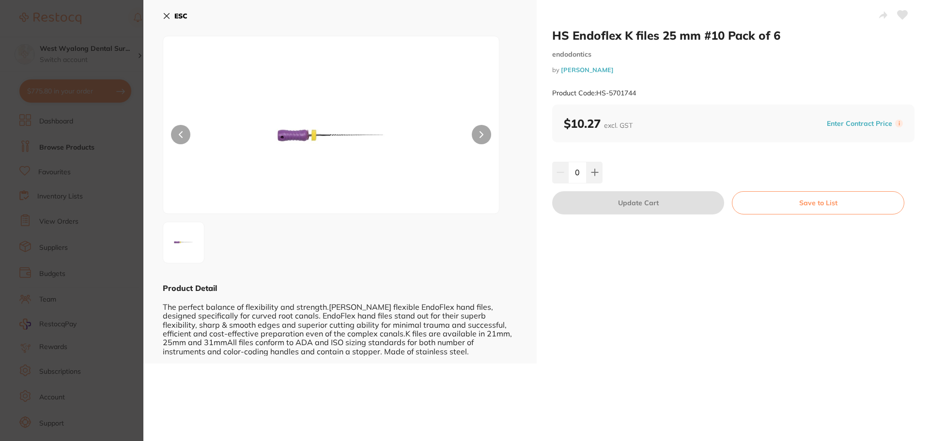
click at [166, 16] on icon at bounding box center [166, 16] width 5 height 5
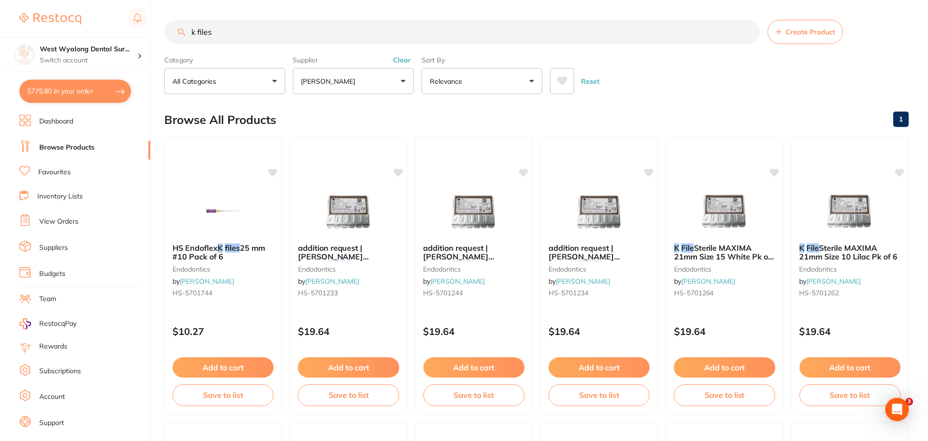
scroll to position [0, 0]
click at [583, 366] on button "Add to cart" at bounding box center [599, 369] width 102 height 21
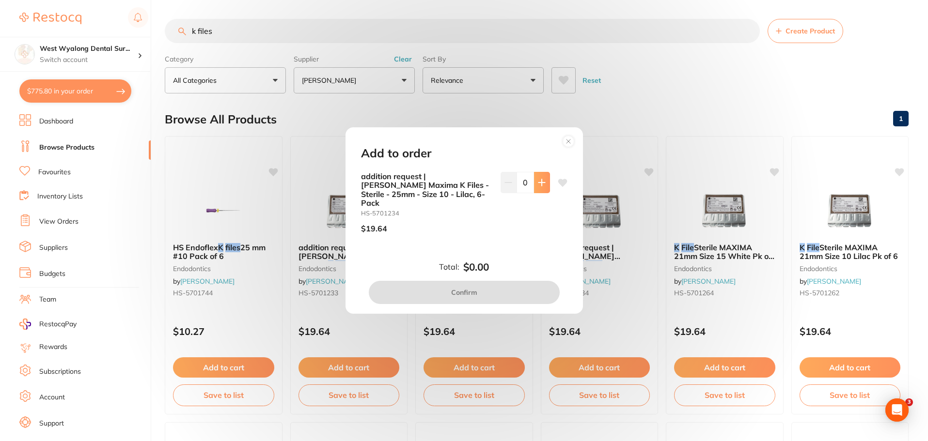
scroll to position [0, 0]
click at [535, 189] on button at bounding box center [542, 182] width 16 height 21
click at [540, 186] on icon at bounding box center [541, 182] width 6 height 6
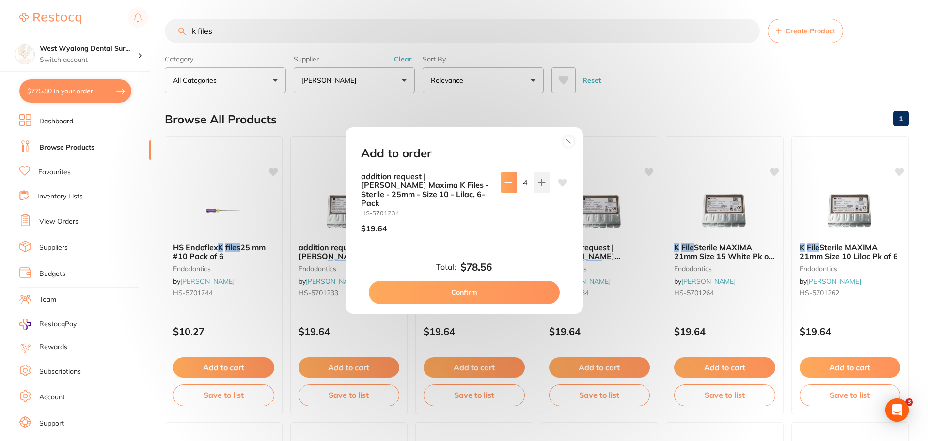
click at [505, 185] on icon at bounding box center [508, 183] width 8 height 8
type input "2"
click at [558, 186] on icon at bounding box center [562, 183] width 9 height 8
click at [465, 286] on button "Confirm" at bounding box center [464, 292] width 191 height 23
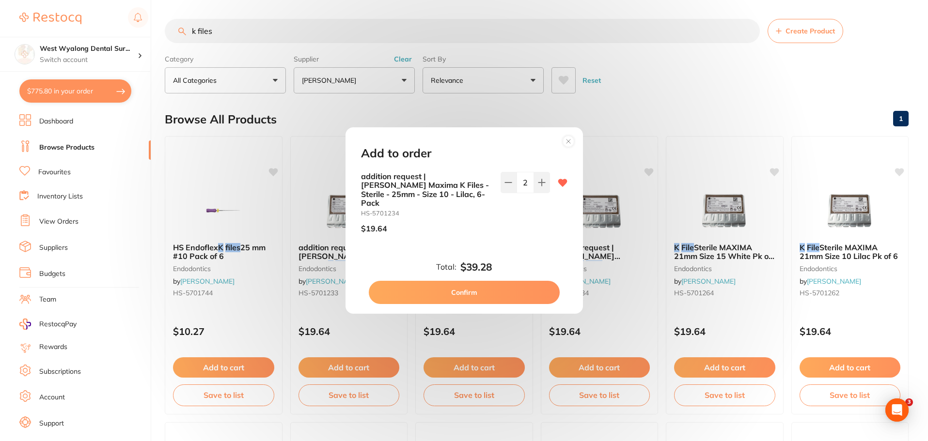
checkbox input "false"
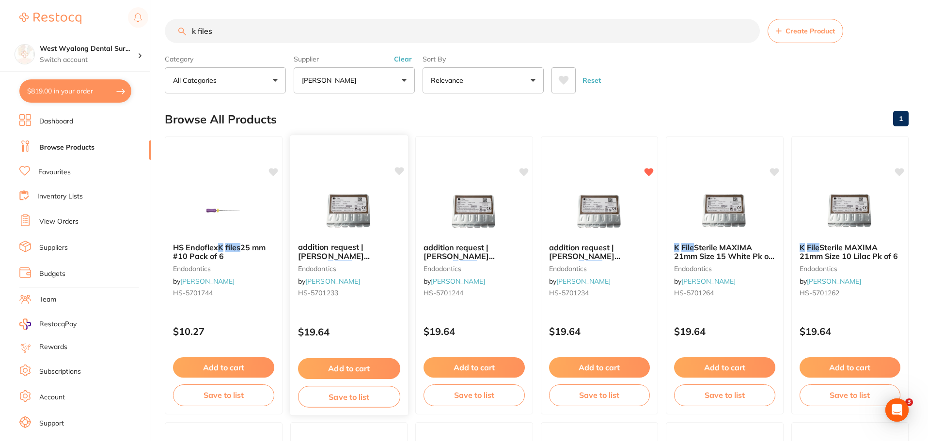
click at [350, 366] on button "Add to cart" at bounding box center [349, 369] width 102 height 21
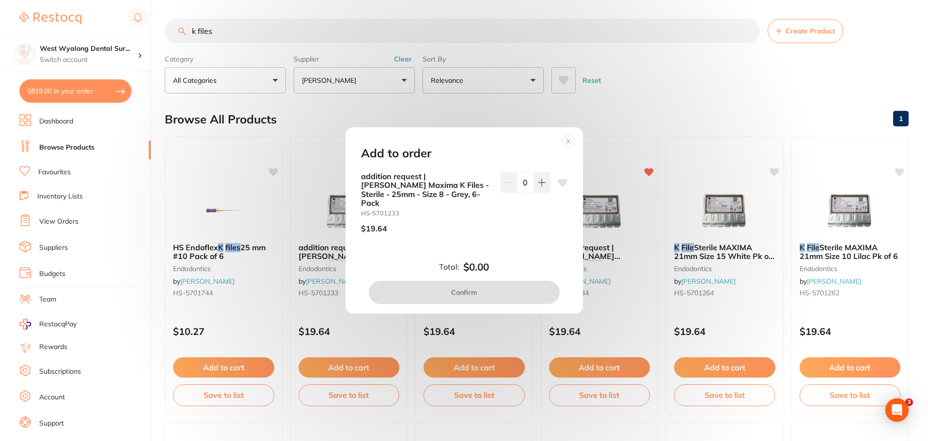
click at [561, 187] on icon at bounding box center [562, 183] width 9 height 8
click at [539, 186] on icon at bounding box center [541, 182] width 6 height 6
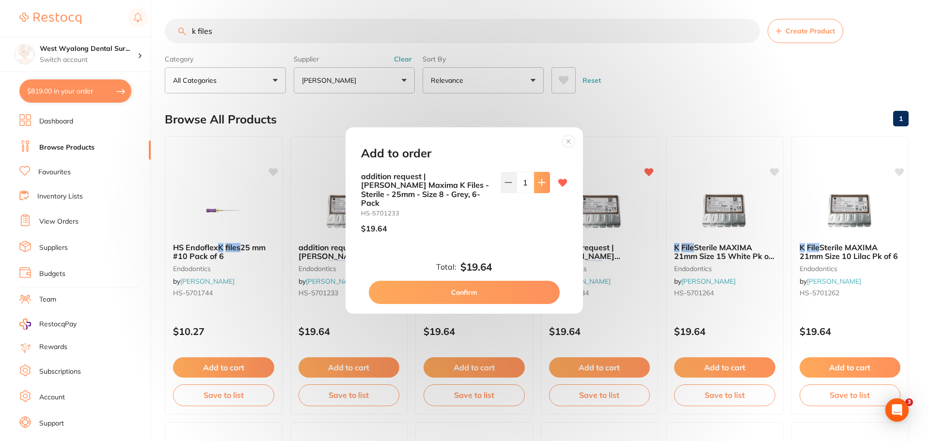
click at [539, 186] on icon at bounding box center [541, 182] width 6 height 6
type input "2"
click at [462, 286] on button "Confirm" at bounding box center [464, 292] width 191 height 23
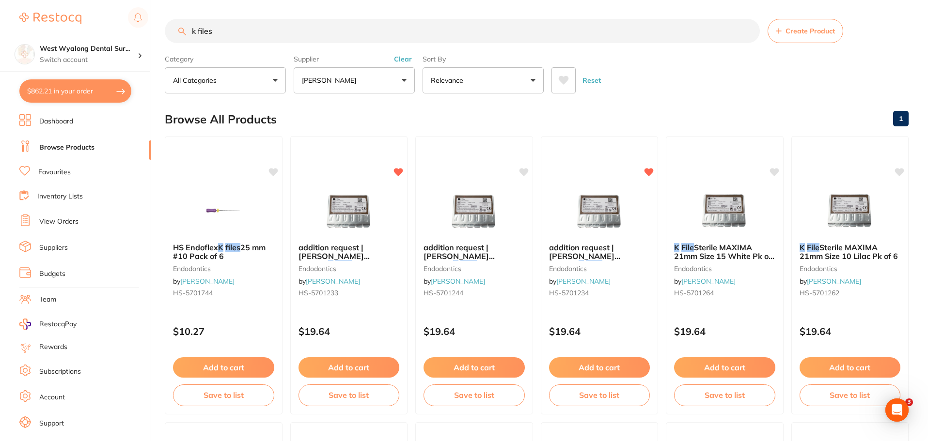
drag, startPoint x: 461, startPoint y: 365, endPoint x: 525, endPoint y: 331, distance: 73.0
click at [461, 365] on button "Add to cart" at bounding box center [473, 368] width 101 height 20
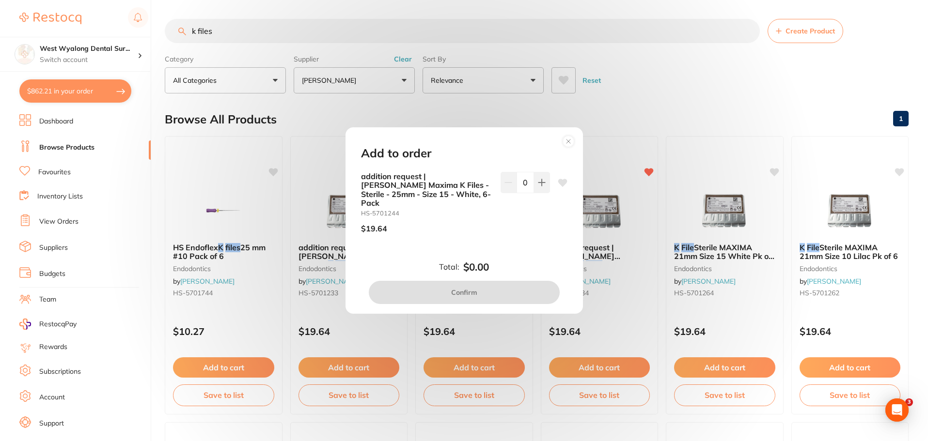
click at [559, 184] on icon at bounding box center [562, 183] width 9 height 8
click at [540, 187] on icon at bounding box center [542, 183] width 8 height 8
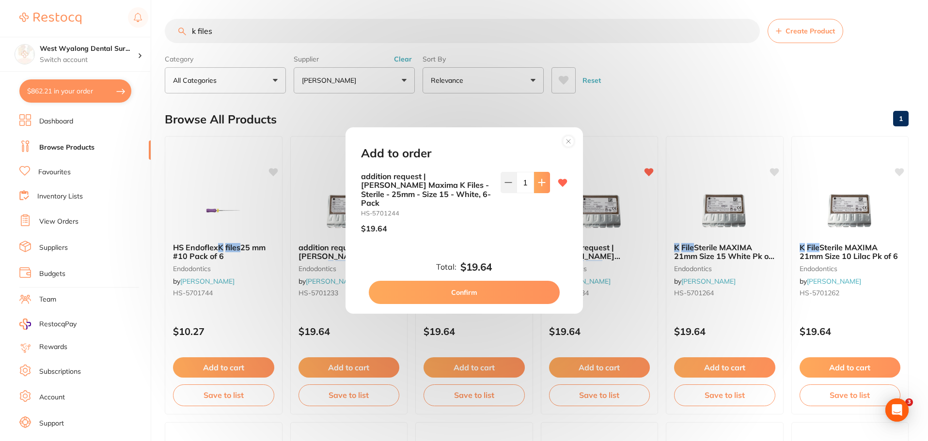
click at [540, 187] on icon at bounding box center [542, 183] width 8 height 8
type input "2"
click at [482, 291] on button "Confirm" at bounding box center [464, 292] width 191 height 23
